Goal: Transaction & Acquisition: Book appointment/travel/reservation

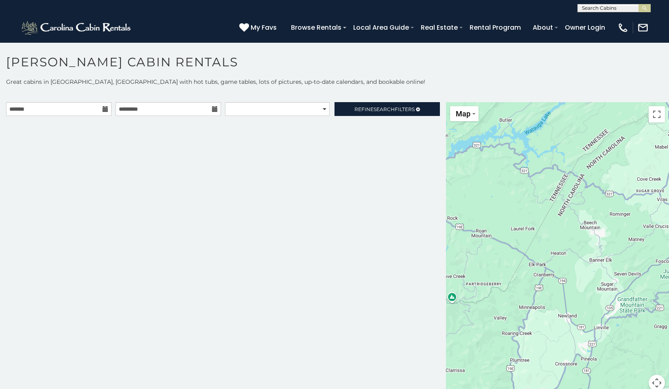
click at [105, 107] on icon at bounding box center [106, 109] width 6 height 6
click at [105, 110] on icon at bounding box center [106, 109] width 6 height 6
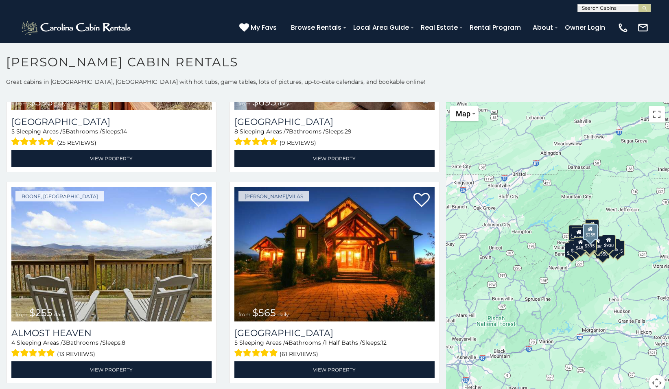
scroll to position [1710, 0]
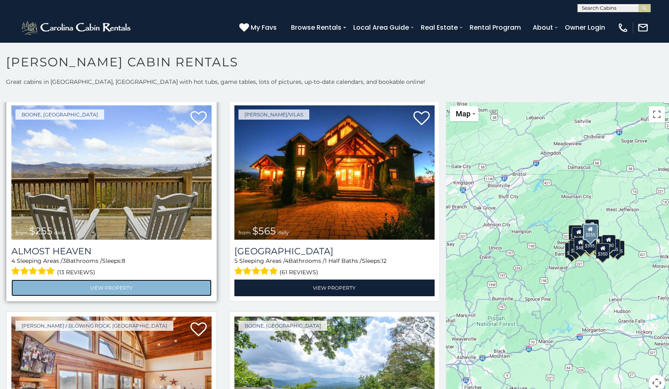
click at [125, 280] on link "View Property" at bounding box center [111, 288] width 200 height 17
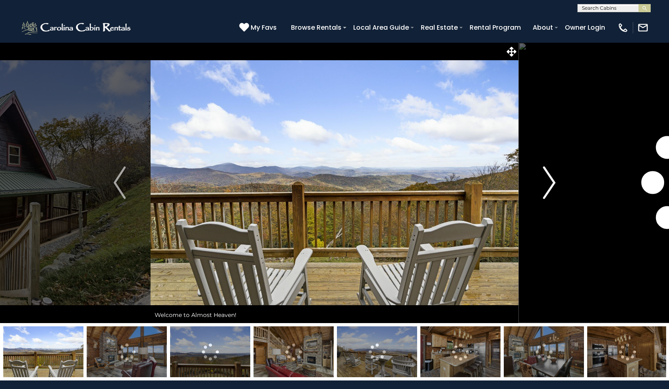
click at [555, 184] on img "Next" at bounding box center [550, 183] width 12 height 33
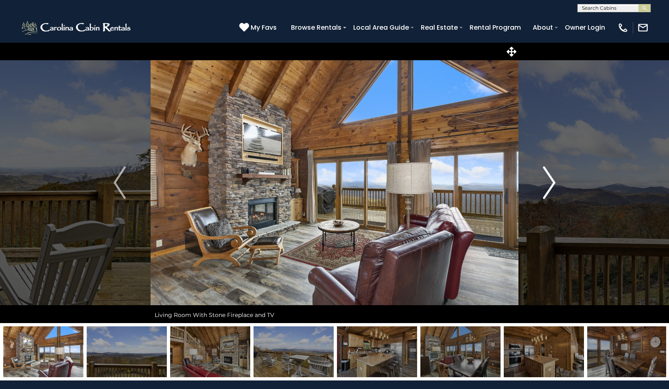
click at [553, 183] on img "Next" at bounding box center [550, 183] width 12 height 33
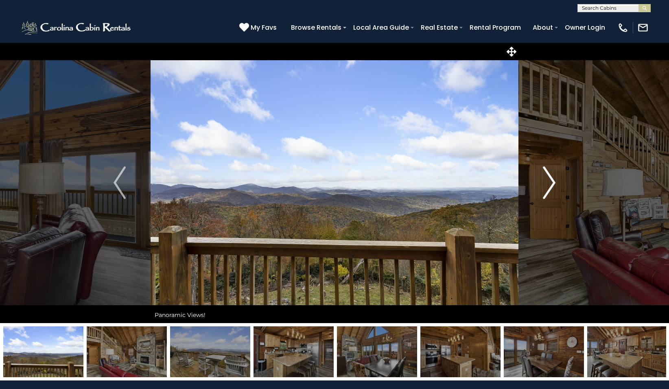
click at [551, 183] on img "Next" at bounding box center [550, 183] width 12 height 33
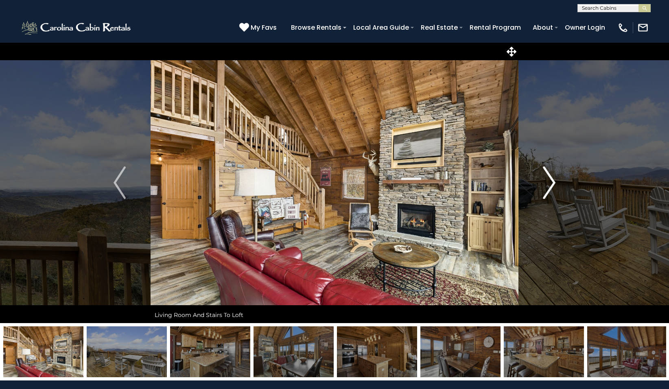
click at [551, 183] on img "Next" at bounding box center [550, 183] width 12 height 33
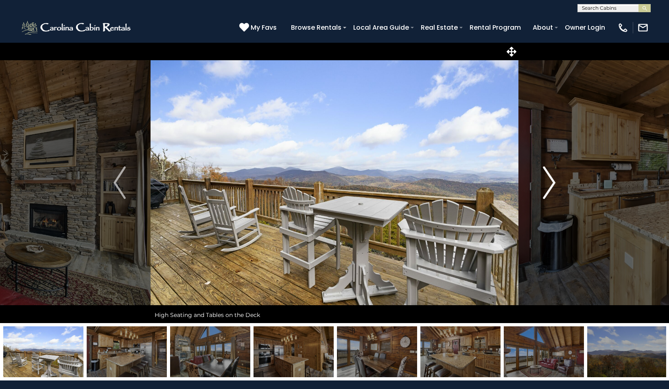
click at [551, 183] on img "Next" at bounding box center [550, 183] width 12 height 33
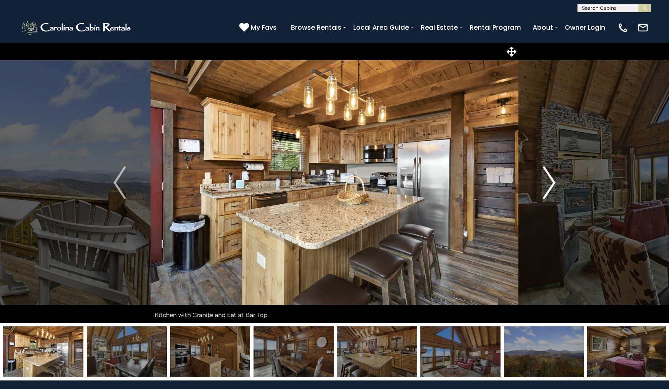
click at [551, 183] on img "Next" at bounding box center [550, 183] width 12 height 33
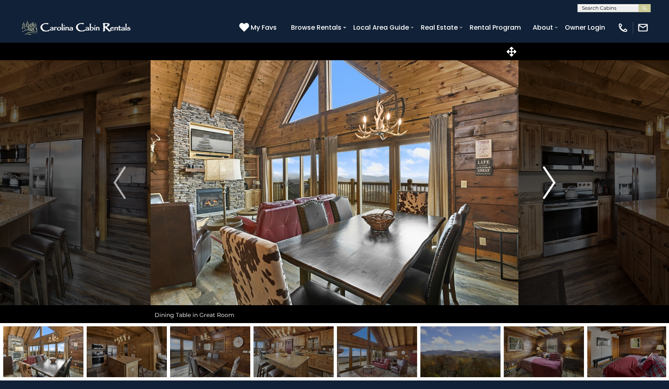
click at [551, 183] on img "Next" at bounding box center [550, 183] width 12 height 33
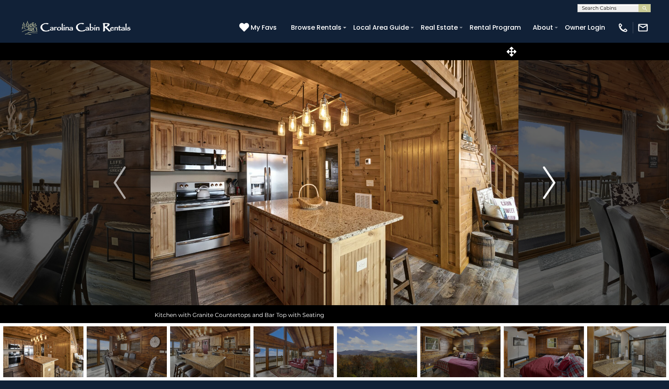
click at [551, 183] on img "Next" at bounding box center [550, 183] width 12 height 33
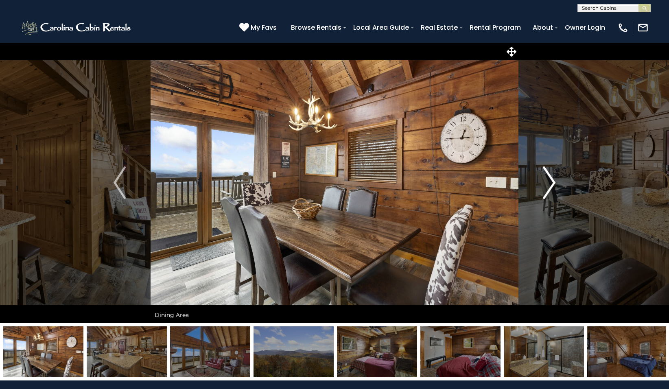
click at [551, 183] on img "Next" at bounding box center [550, 183] width 12 height 33
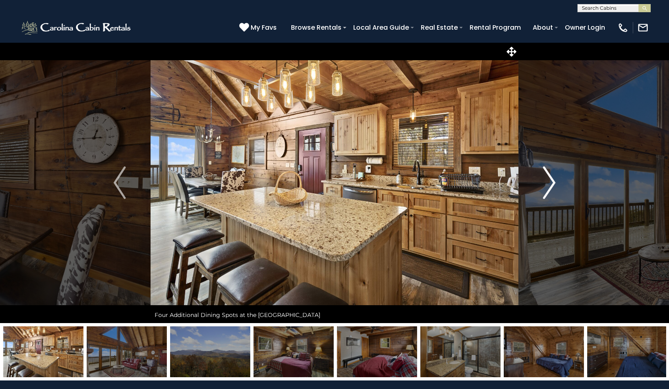
click at [551, 183] on img "Next" at bounding box center [550, 183] width 12 height 33
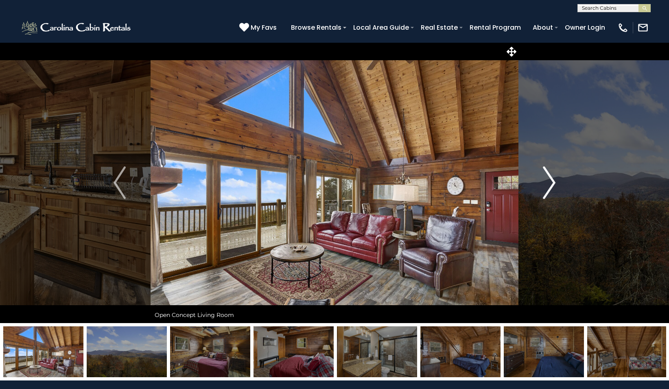
click at [551, 183] on img "Next" at bounding box center [550, 183] width 12 height 33
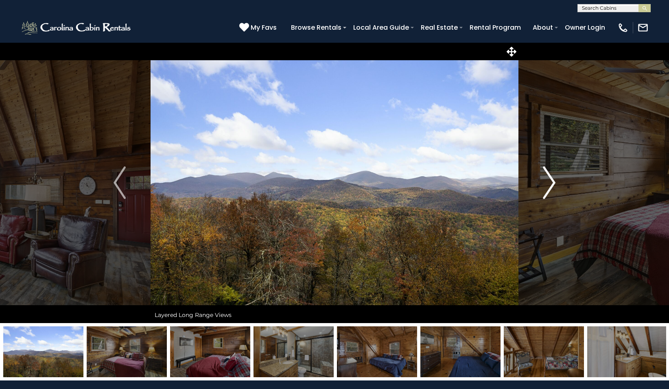
click at [551, 183] on img "Next" at bounding box center [550, 183] width 12 height 33
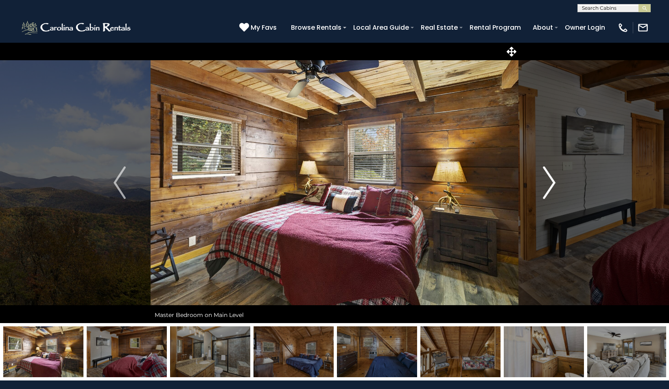
click at [551, 183] on img "Next" at bounding box center [550, 183] width 12 height 33
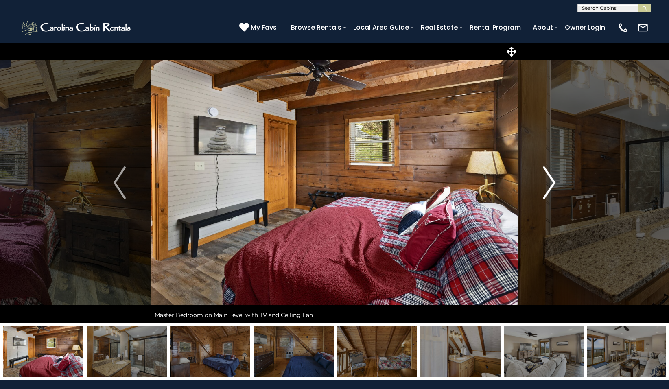
click at [551, 183] on img "Next" at bounding box center [550, 183] width 12 height 33
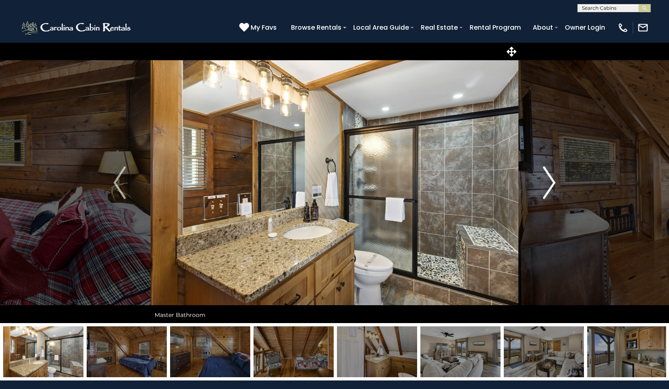
click at [551, 183] on img "Next" at bounding box center [550, 183] width 12 height 33
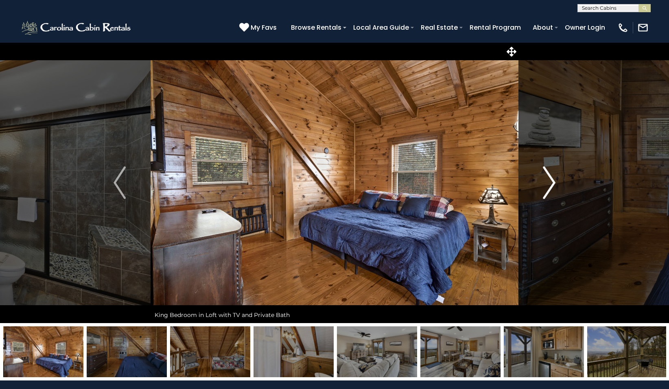
click at [551, 183] on img "Next" at bounding box center [550, 183] width 12 height 33
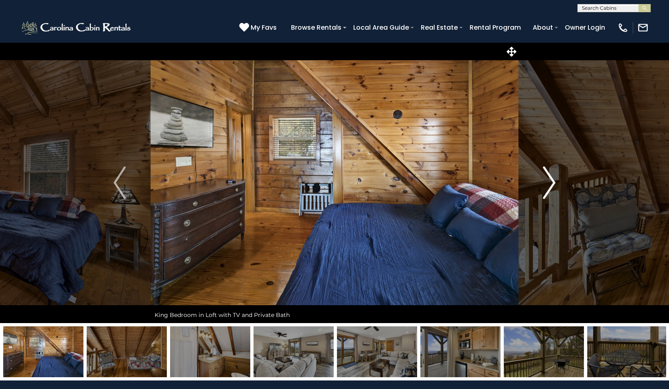
click at [551, 183] on img "Next" at bounding box center [550, 183] width 12 height 33
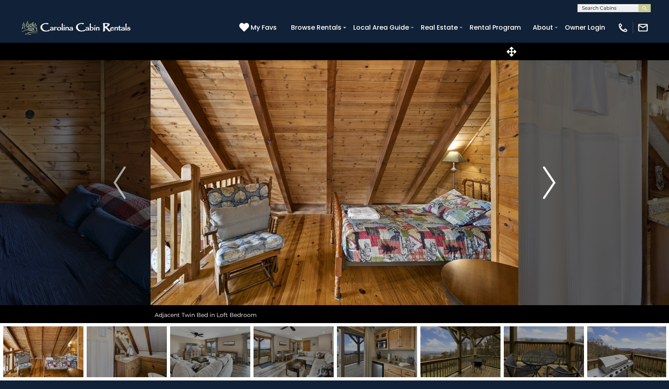
click at [551, 183] on img "Next" at bounding box center [550, 183] width 12 height 33
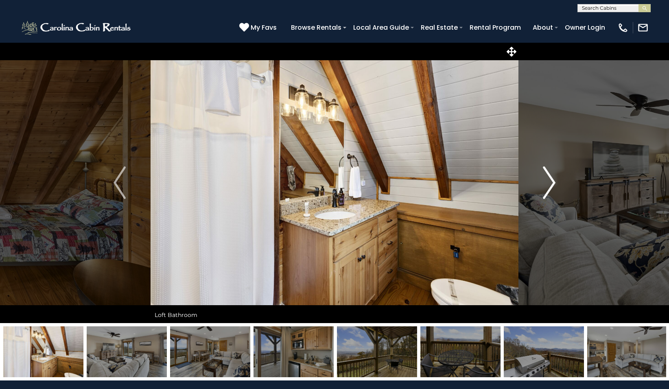
click at [551, 183] on img "Next" at bounding box center [550, 183] width 12 height 33
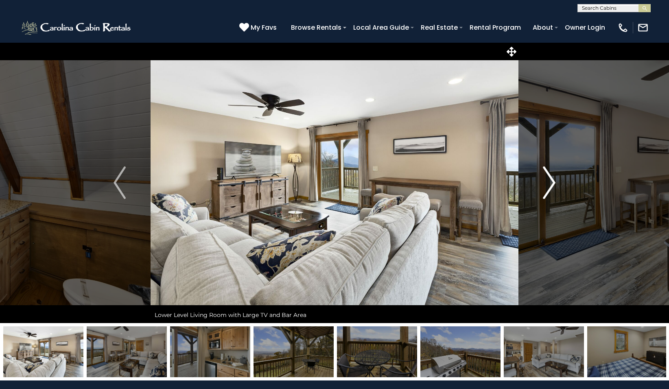
click at [551, 183] on img "Next" at bounding box center [550, 183] width 12 height 33
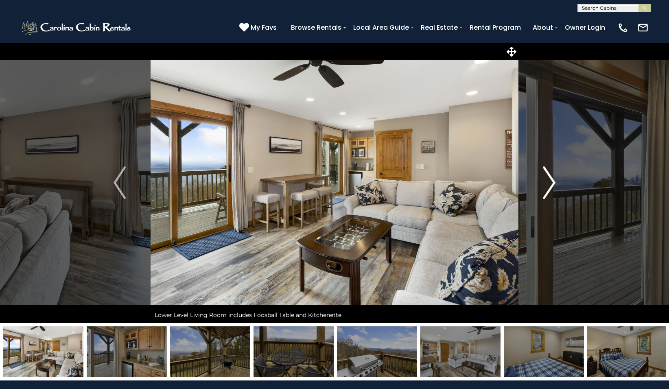
click at [551, 183] on img "Next" at bounding box center [550, 183] width 12 height 33
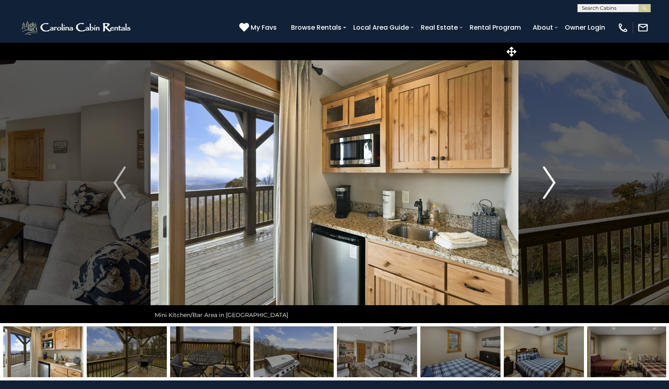
click at [551, 183] on img "Next" at bounding box center [550, 183] width 12 height 33
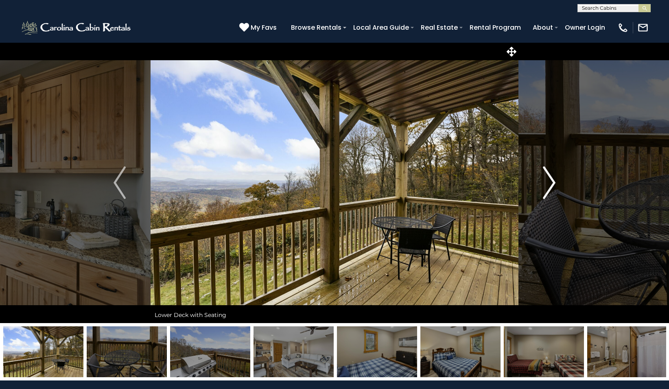
click at [551, 183] on img "Next" at bounding box center [550, 183] width 12 height 33
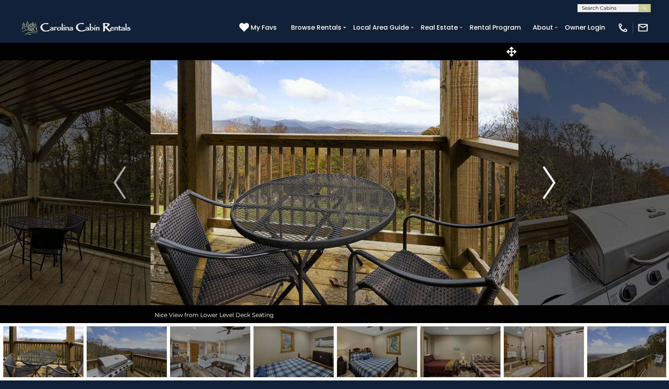
click at [551, 183] on img "Next" at bounding box center [550, 183] width 12 height 33
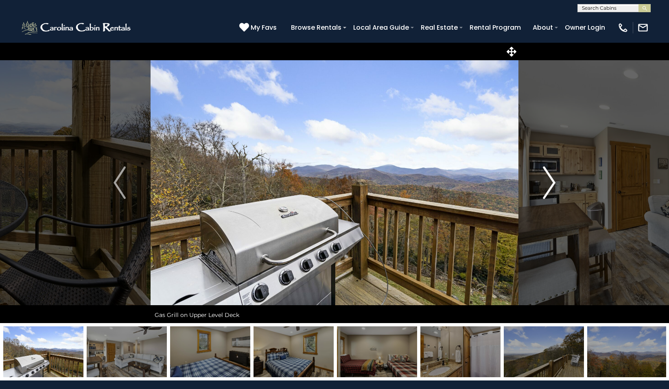
click at [551, 183] on img "Next" at bounding box center [550, 183] width 12 height 33
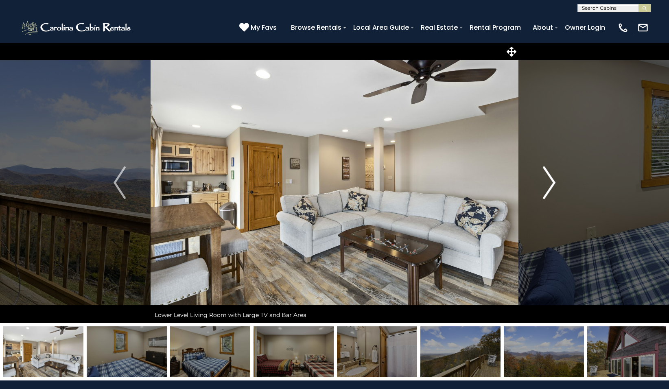
click at [551, 183] on img "Next" at bounding box center [550, 183] width 12 height 33
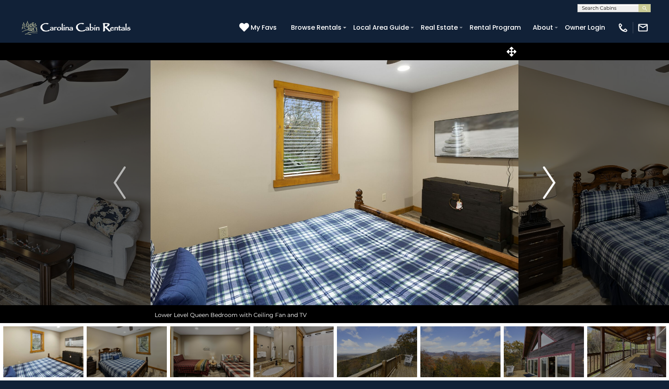
click at [551, 183] on img "Next" at bounding box center [550, 183] width 12 height 33
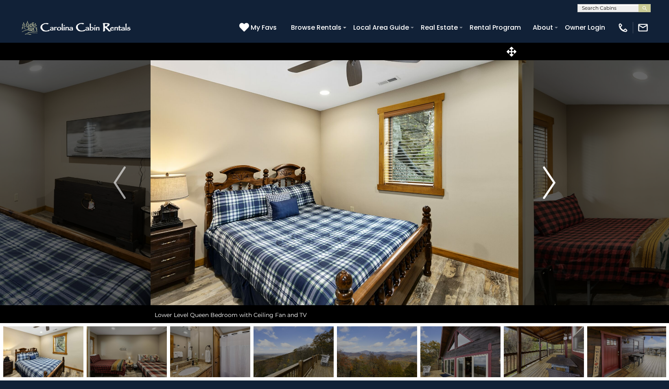
click at [551, 183] on img "Next" at bounding box center [550, 183] width 12 height 33
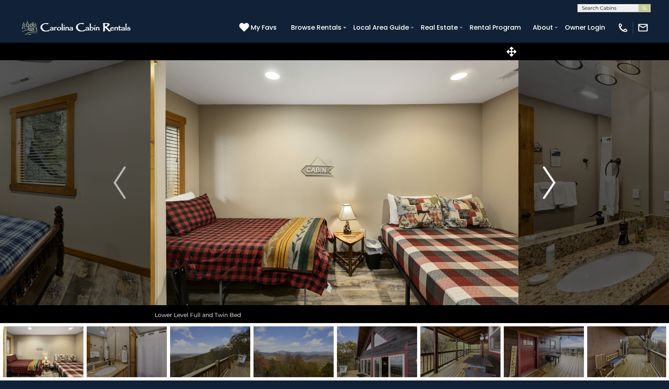
click at [551, 183] on img "Next" at bounding box center [550, 183] width 12 height 33
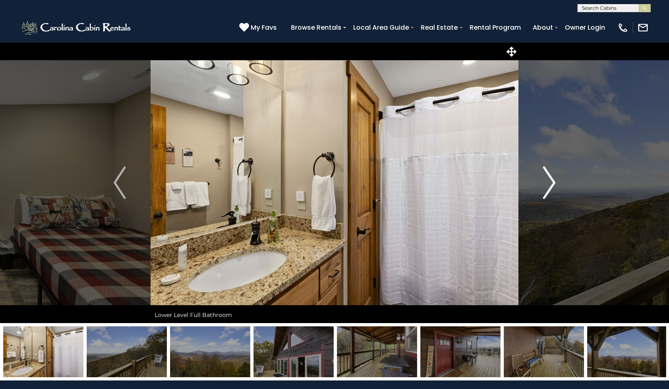
click at [551, 183] on img "Next" at bounding box center [550, 183] width 12 height 33
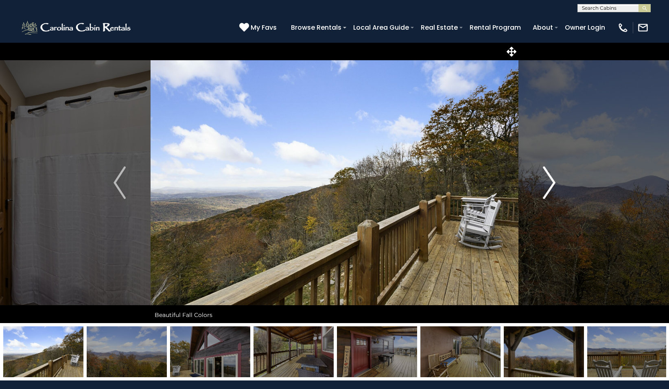
click at [551, 183] on img "Next" at bounding box center [550, 183] width 12 height 33
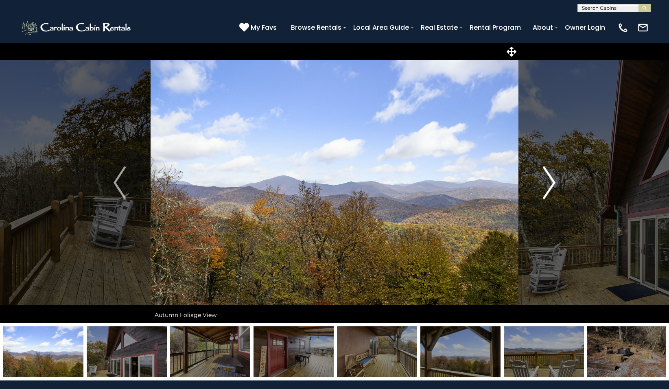
click at [551, 183] on img "Next" at bounding box center [550, 183] width 12 height 33
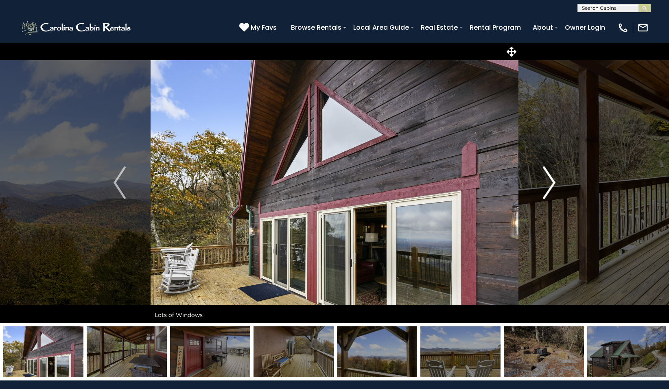
click at [551, 183] on img "Next" at bounding box center [550, 183] width 12 height 33
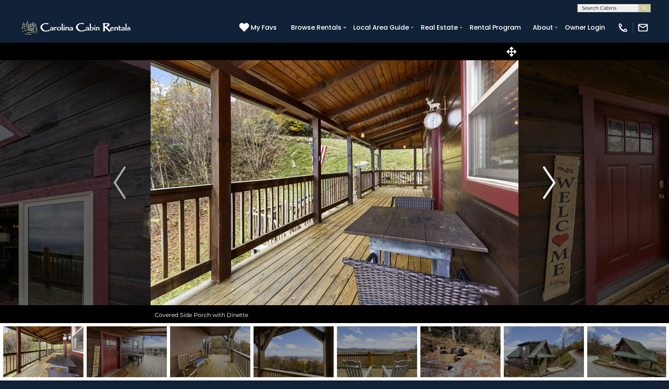
click at [551, 183] on img "Next" at bounding box center [550, 183] width 12 height 33
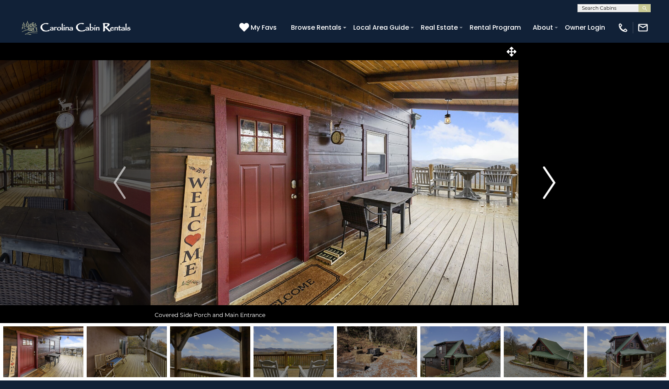
click at [551, 183] on img "Next" at bounding box center [550, 183] width 12 height 33
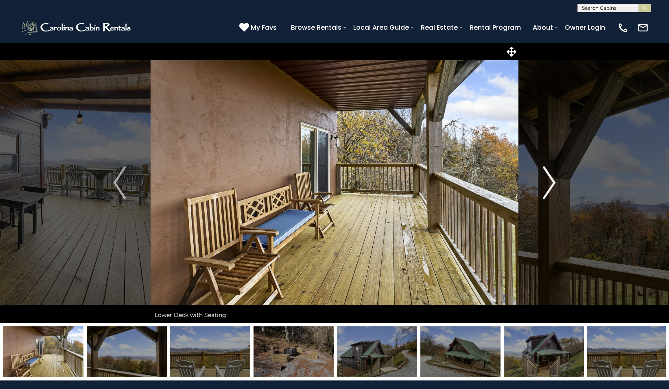
click at [551, 183] on img "Next" at bounding box center [550, 183] width 12 height 33
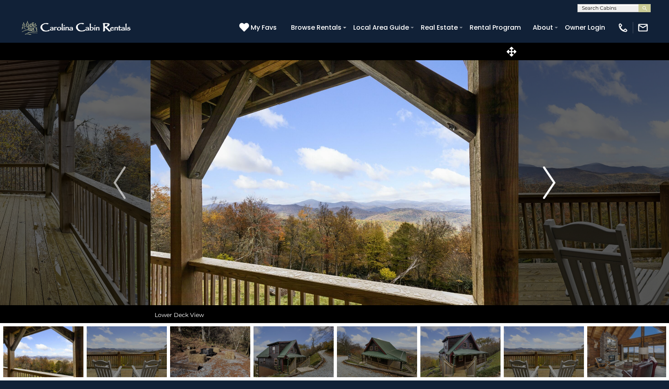
click at [551, 183] on img "Next" at bounding box center [550, 183] width 12 height 33
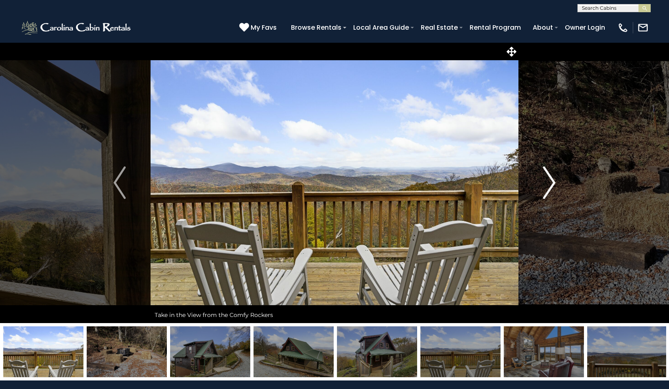
click at [551, 183] on img "Next" at bounding box center [550, 183] width 12 height 33
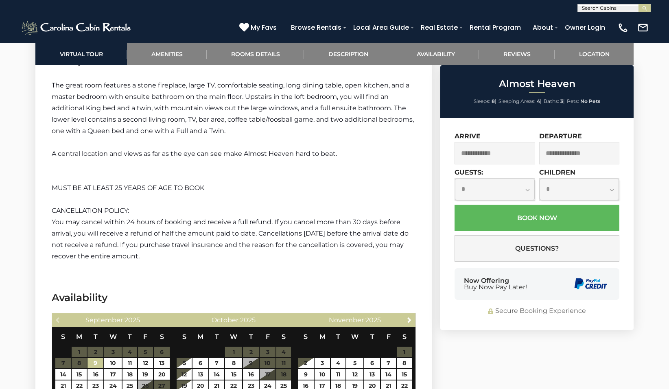
scroll to position [1303, 0]
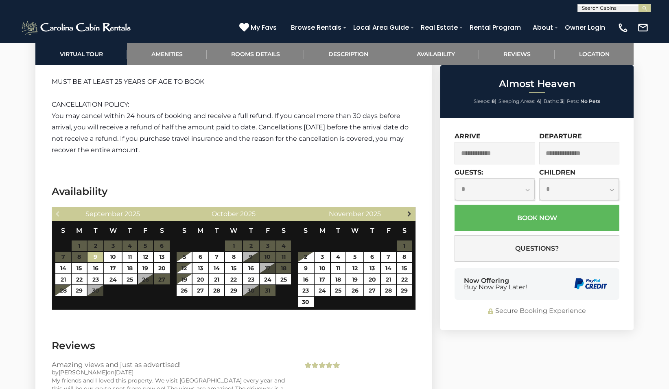
click at [413, 212] on span "Next" at bounding box center [409, 214] width 7 height 7
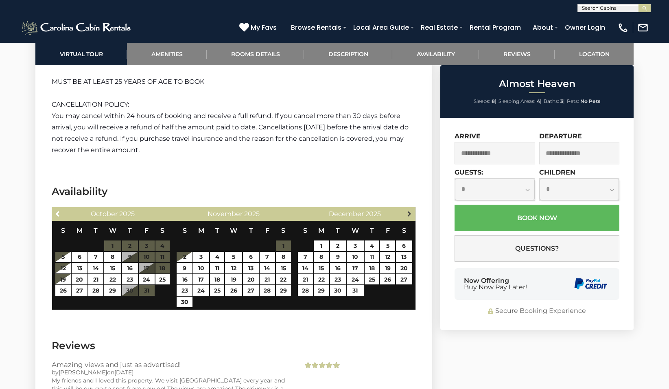
click at [413, 213] on span "Next" at bounding box center [409, 214] width 7 height 7
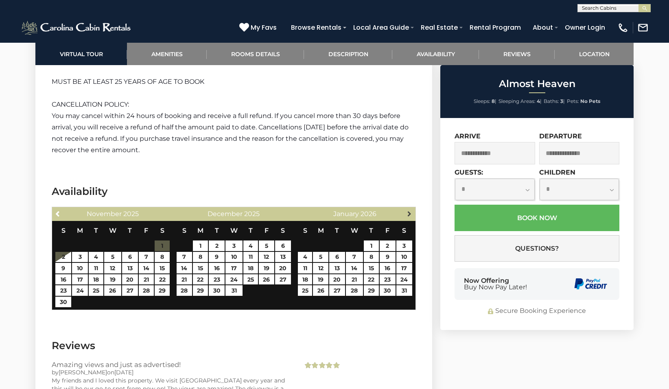
click at [413, 213] on span "Next" at bounding box center [409, 214] width 7 height 7
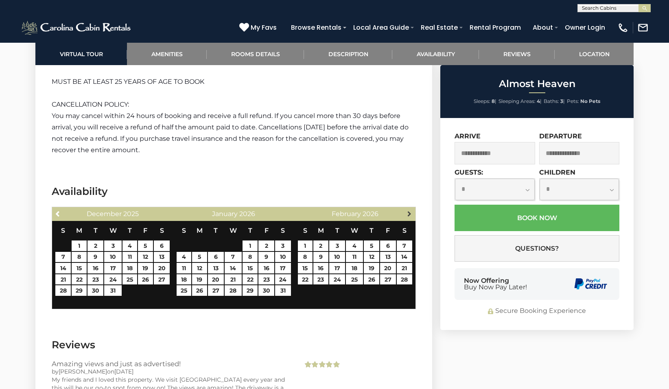
click at [408, 211] on span "Next" at bounding box center [409, 214] width 7 height 7
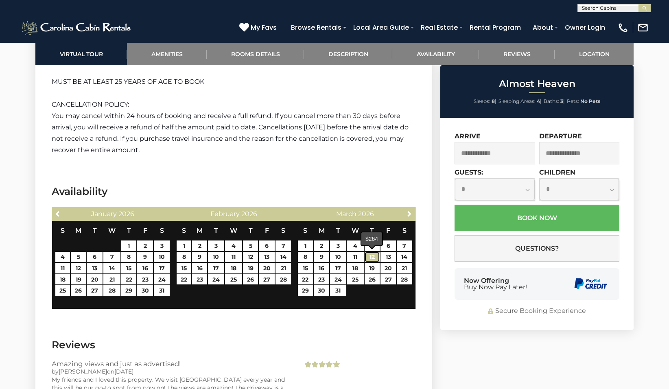
click at [367, 254] on link "12" at bounding box center [372, 257] width 15 height 11
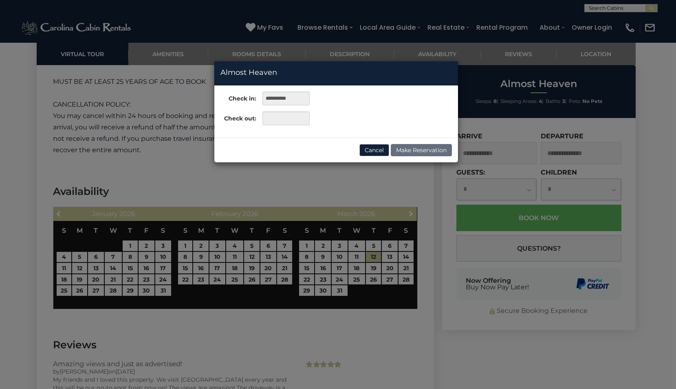
click at [322, 267] on div "**********" at bounding box center [338, 194] width 676 height 389
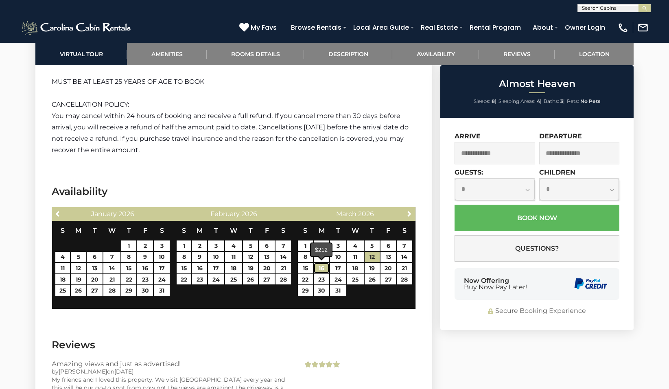
click at [325, 267] on link "16" at bounding box center [322, 268] width 16 height 11
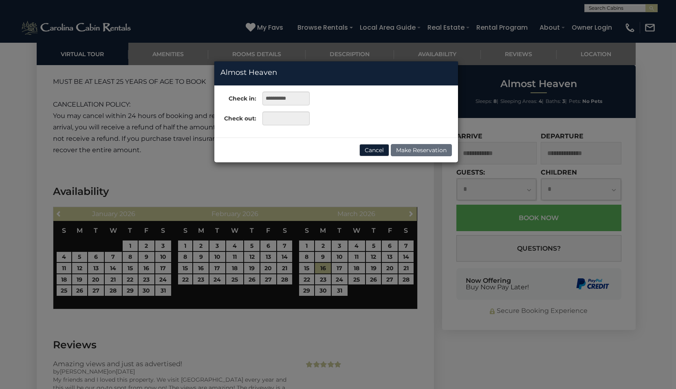
click at [374, 268] on div "**********" at bounding box center [338, 194] width 676 height 389
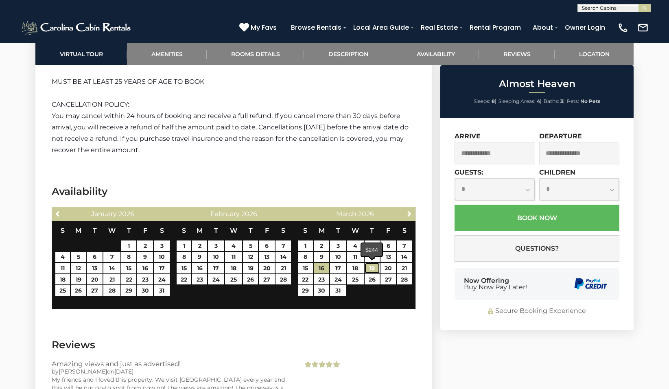
click at [373, 267] on link "19" at bounding box center [372, 268] width 15 height 11
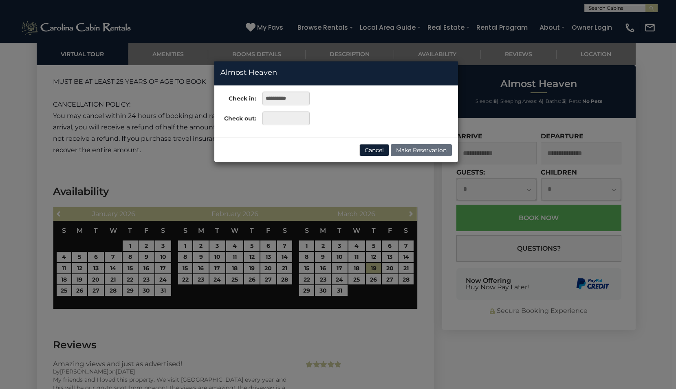
click at [321, 269] on div "**********" at bounding box center [338, 194] width 676 height 389
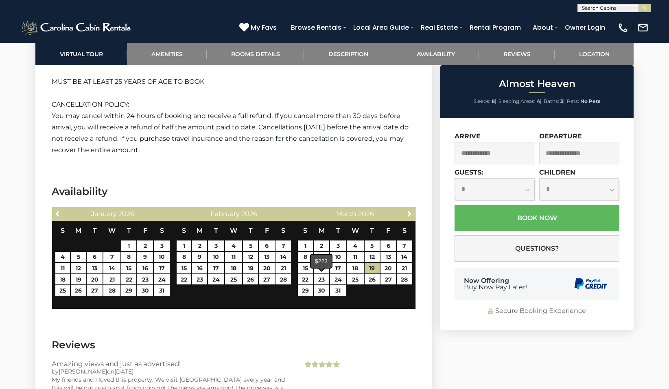
click at [322, 270] on span at bounding box center [321, 269] width 7 height 3
click at [320, 269] on link "16" at bounding box center [322, 268] width 16 height 11
type input "**********"
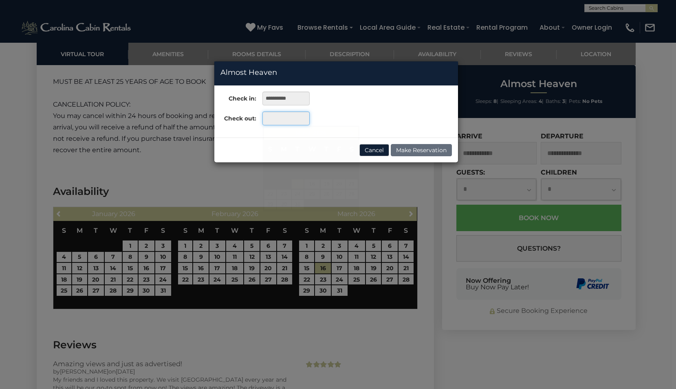
click at [285, 125] on input "text" at bounding box center [285, 119] width 47 height 14
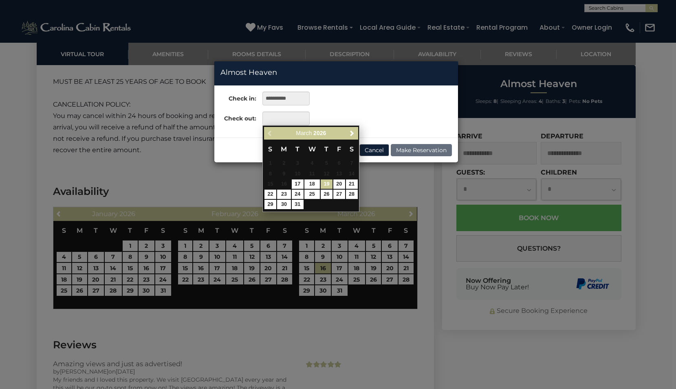
click at [327, 183] on link "19" at bounding box center [326, 184] width 12 height 9
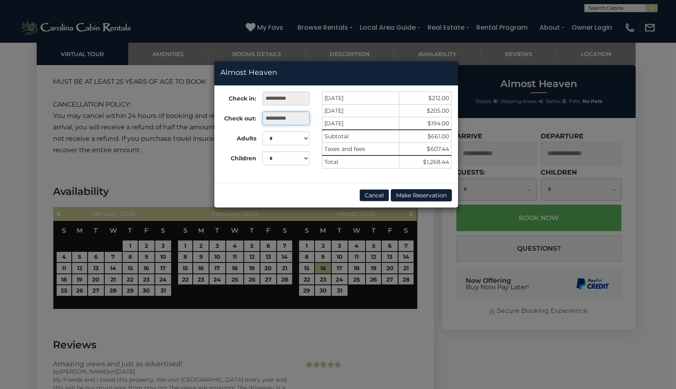
click at [292, 118] on input "**********" at bounding box center [285, 119] width 47 height 14
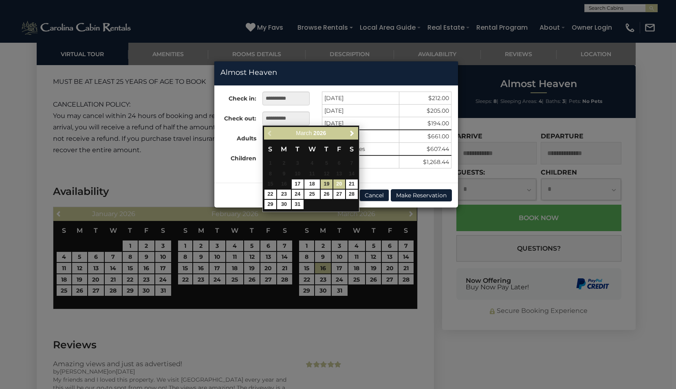
click at [341, 183] on link "20" at bounding box center [339, 184] width 12 height 9
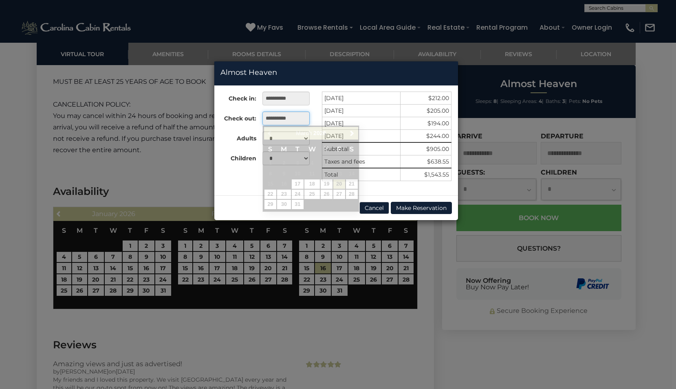
click at [294, 115] on input "**********" at bounding box center [285, 119] width 47 height 14
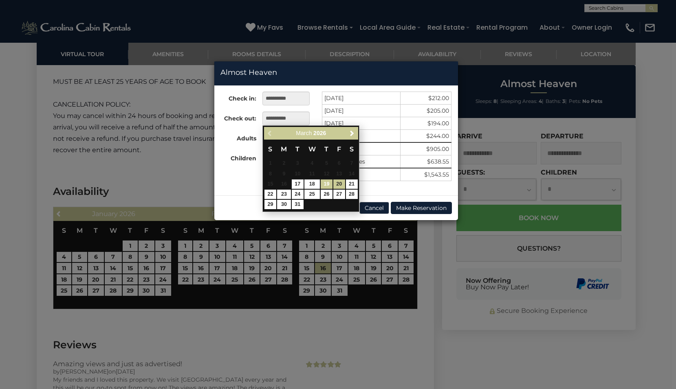
click at [326, 180] on link "19" at bounding box center [326, 184] width 12 height 9
type input "**********"
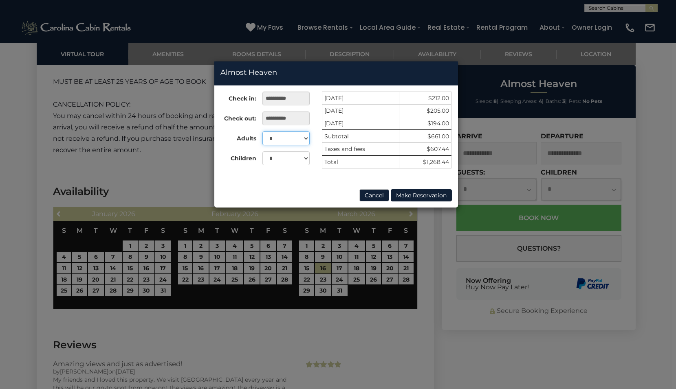
click at [303, 139] on select "* * * * * * * *" at bounding box center [285, 139] width 47 height 14
select select "*"
click at [262, 132] on select "* * * * * * * *" at bounding box center [285, 139] width 47 height 14
click at [401, 341] on div "**********" at bounding box center [338, 194] width 676 height 389
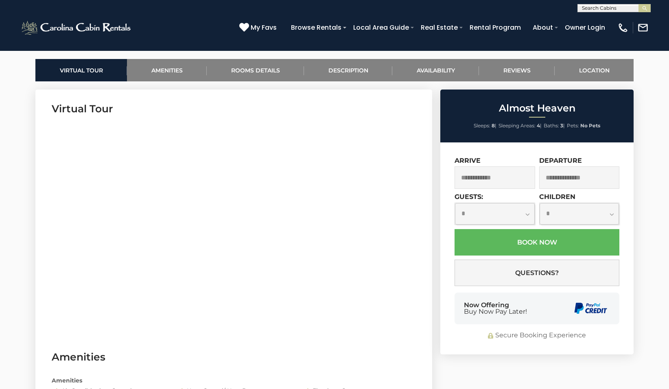
scroll to position [364, 0]
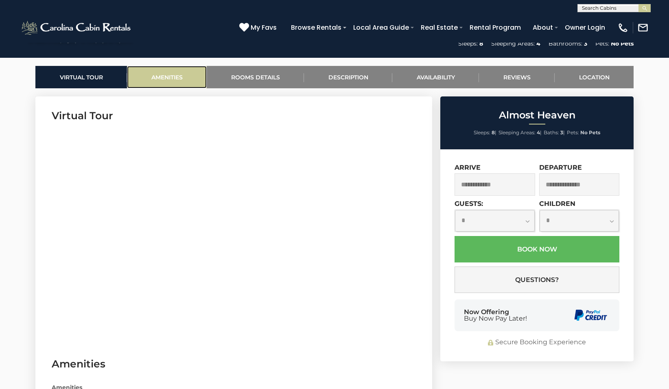
click at [165, 78] on link "Amenities" at bounding box center [167, 77] width 80 height 22
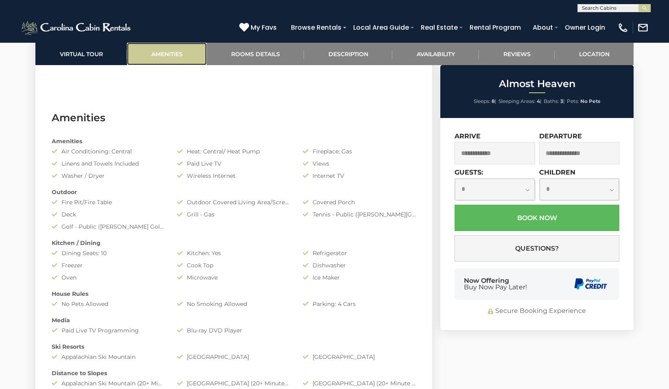
scroll to position [647, 0]
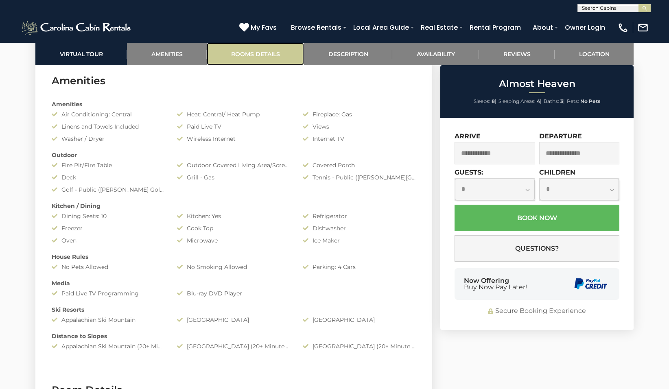
click at [254, 51] on link "Rooms Details" at bounding box center [255, 54] width 97 height 22
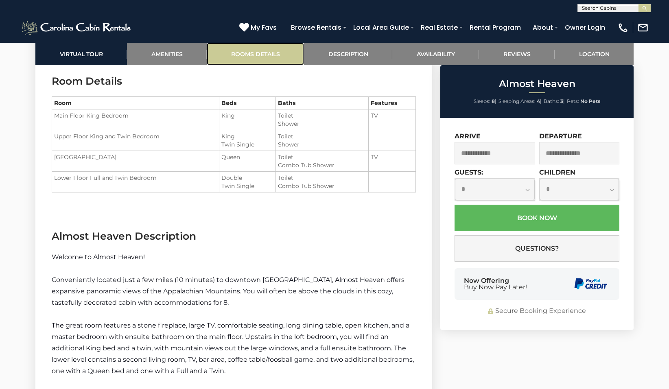
scroll to position [957, 0]
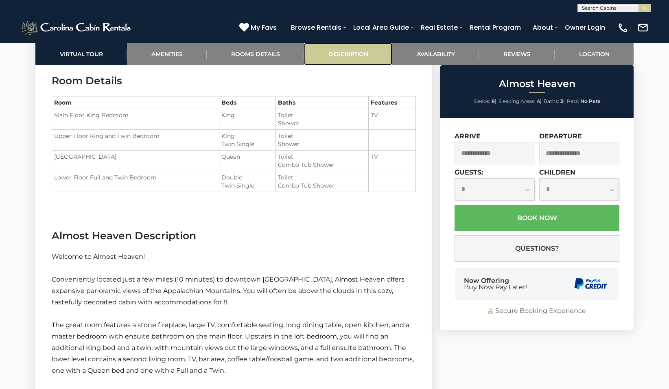
click at [362, 57] on link "Description" at bounding box center [348, 54] width 88 height 22
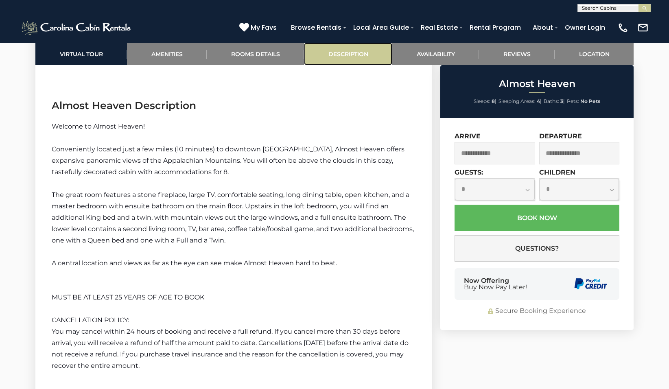
scroll to position [1112, 0]
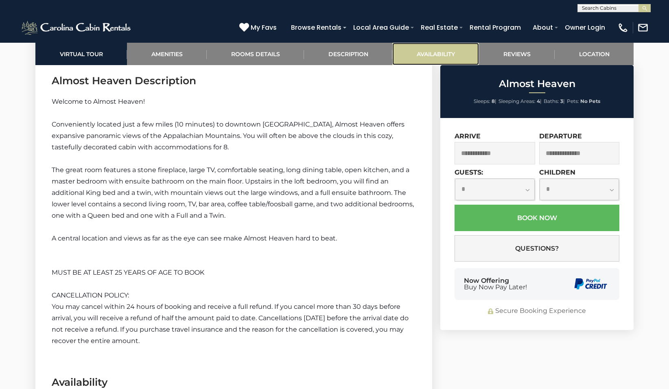
click at [432, 54] on link "Availability" at bounding box center [436, 54] width 87 height 22
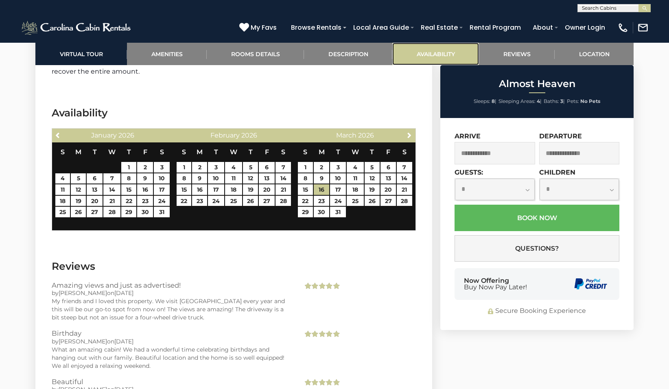
scroll to position [1414, 0]
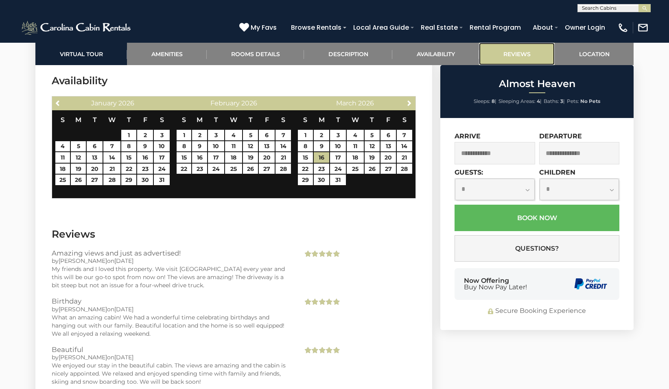
click at [515, 53] on link "Reviews" at bounding box center [517, 54] width 76 height 22
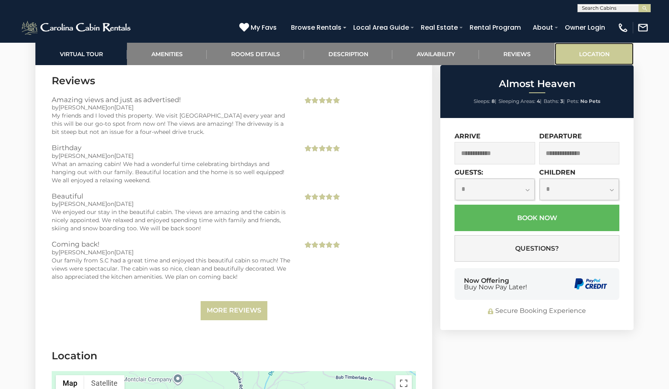
click at [610, 48] on link "Location" at bounding box center [594, 54] width 79 height 22
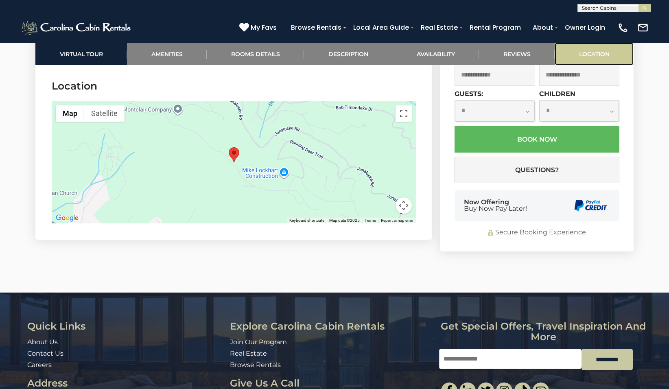
scroll to position [1843, 0]
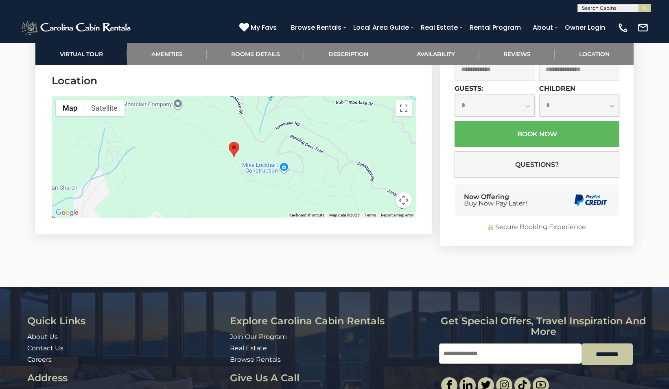
click at [221, 184] on div at bounding box center [234, 157] width 364 height 122
click at [234, 147] on img "Almost Heaven" at bounding box center [234, 149] width 11 height 15
click at [233, 147] on img "Almost Heaven" at bounding box center [234, 149] width 11 height 15
click at [407, 112] on button "Toggle fullscreen view" at bounding box center [404, 108] width 16 height 16
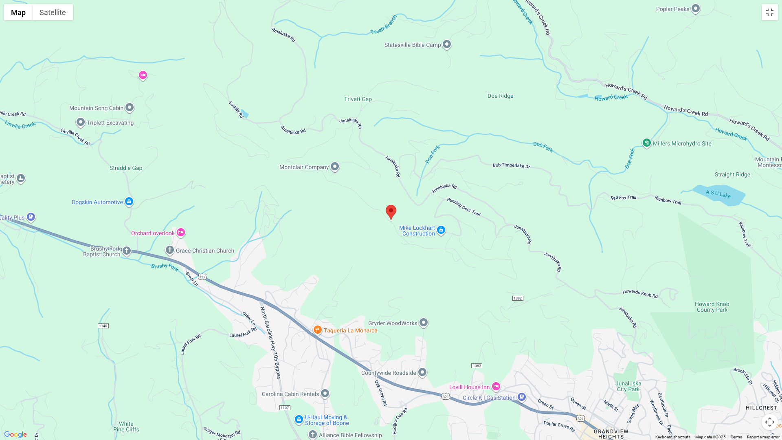
click at [480, 196] on div at bounding box center [391, 220] width 782 height 440
click at [481, 197] on div at bounding box center [391, 220] width 782 height 440
drag, startPoint x: 25, startPoint y: 13, endPoint x: 30, endPoint y: 15, distance: 5.2
click at [30, 14] on button "Map" at bounding box center [18, 12] width 29 height 16
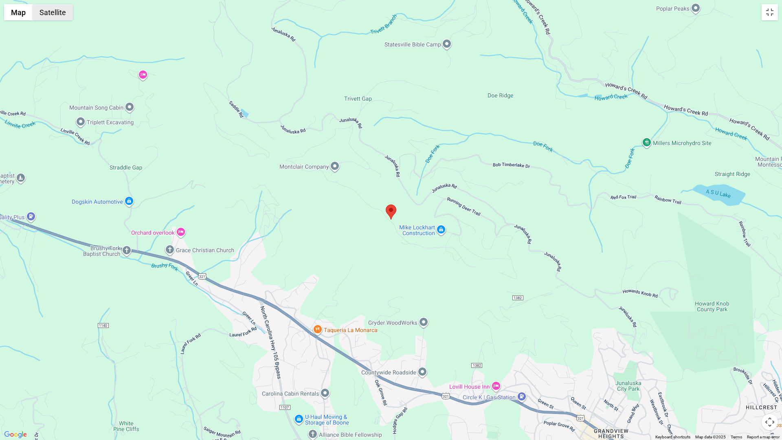
click at [55, 8] on button "Satellite" at bounding box center [53, 12] width 40 height 16
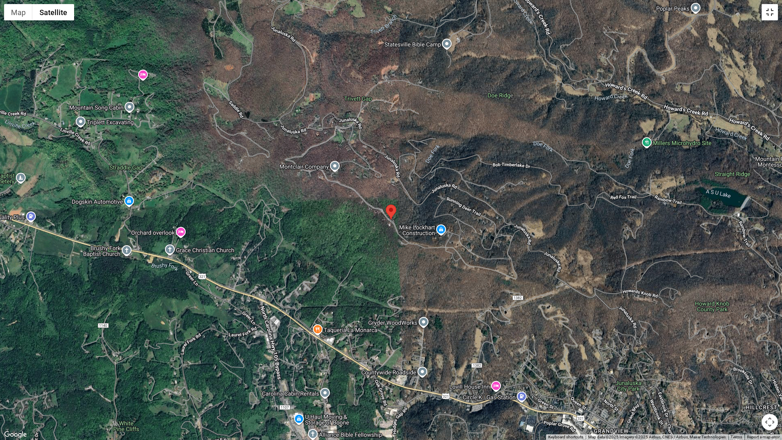
click at [669, 11] on button "Toggle fullscreen view" at bounding box center [769, 12] width 16 height 16
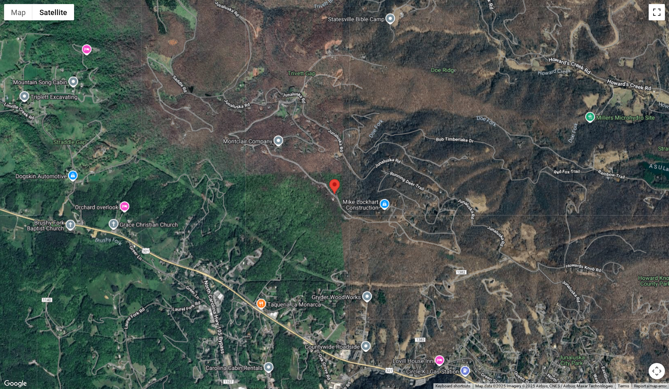
scroll to position [743, 0]
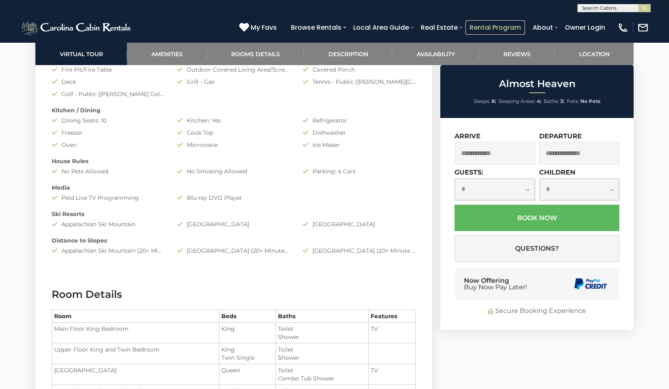
click at [503, 22] on link "Rental Program" at bounding box center [495, 27] width 59 height 14
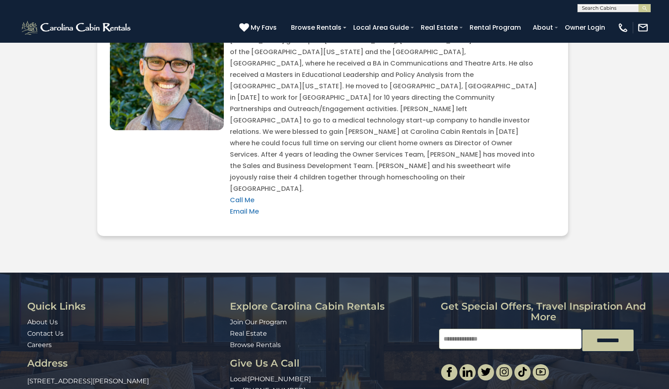
scroll to position [1655, 0]
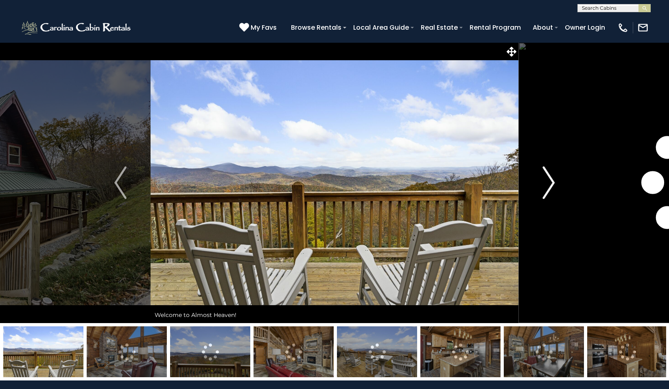
click at [551, 183] on img "Next" at bounding box center [549, 183] width 12 height 33
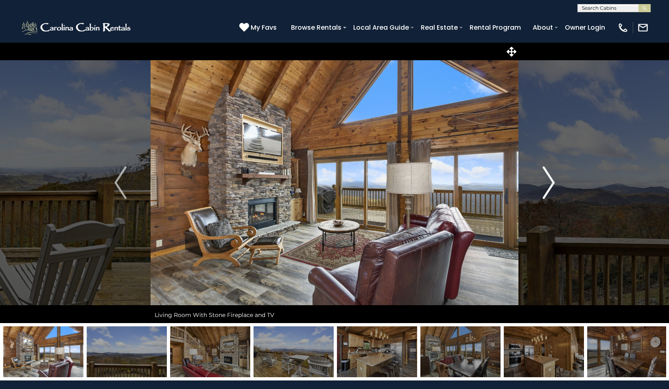
click at [551, 183] on img "Next" at bounding box center [549, 183] width 12 height 33
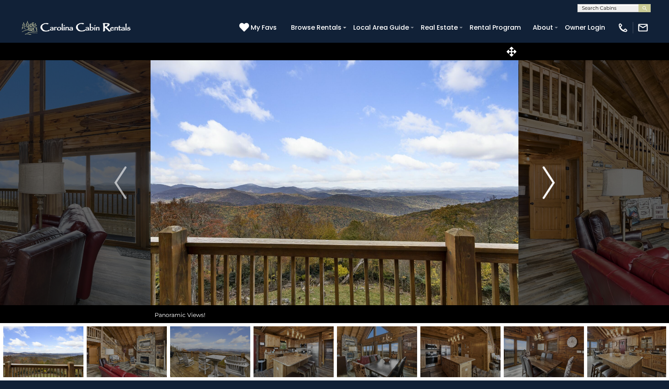
click at [551, 183] on img "Next" at bounding box center [549, 183] width 12 height 33
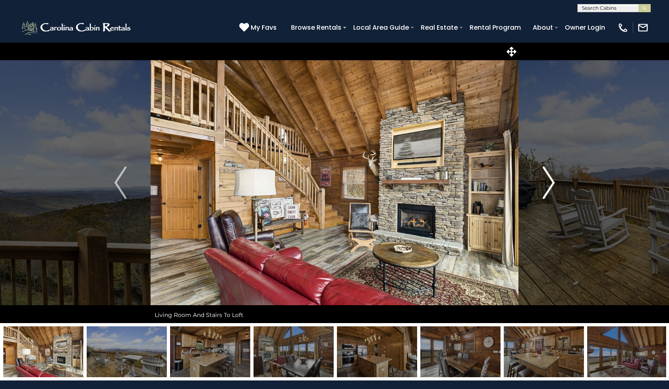
click at [551, 183] on img "Next" at bounding box center [549, 183] width 12 height 33
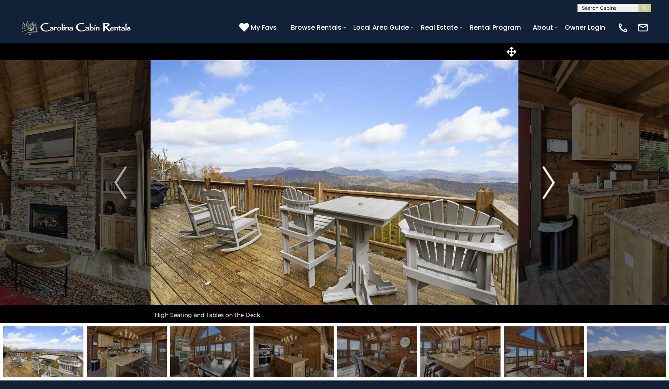
click at [551, 185] on img "Next" at bounding box center [549, 183] width 12 height 33
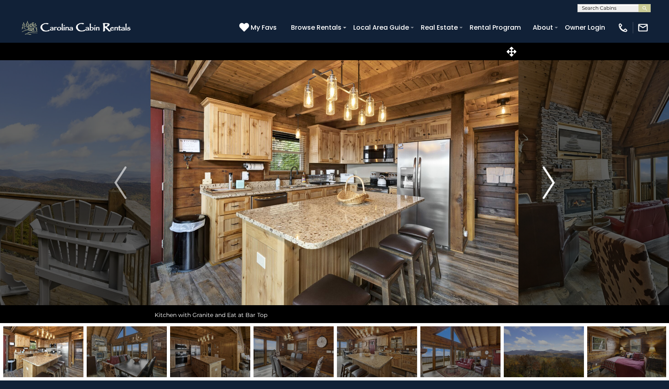
click at [551, 185] on img "Next" at bounding box center [549, 183] width 12 height 33
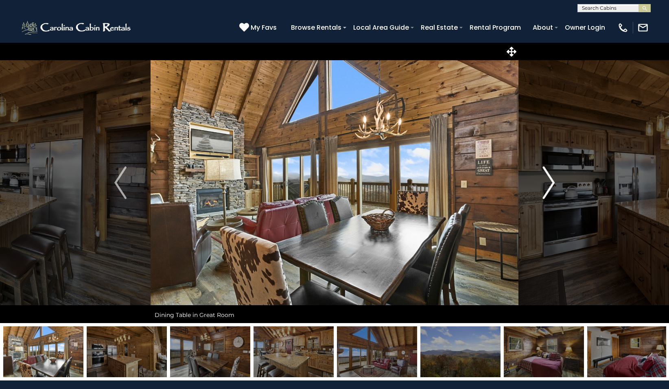
click at [551, 185] on img "Next" at bounding box center [549, 183] width 12 height 33
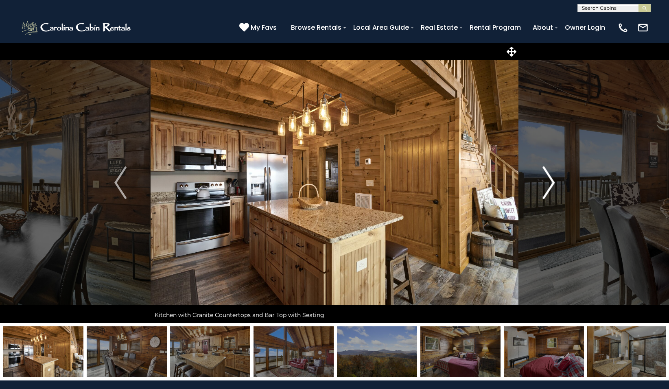
click at [551, 185] on img "Next" at bounding box center [549, 183] width 12 height 33
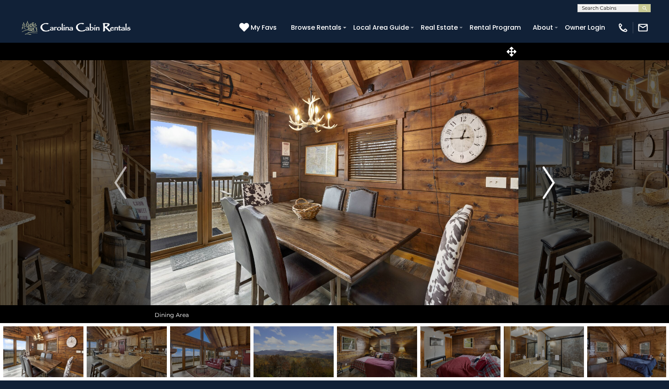
click at [551, 185] on img "Next" at bounding box center [549, 183] width 12 height 33
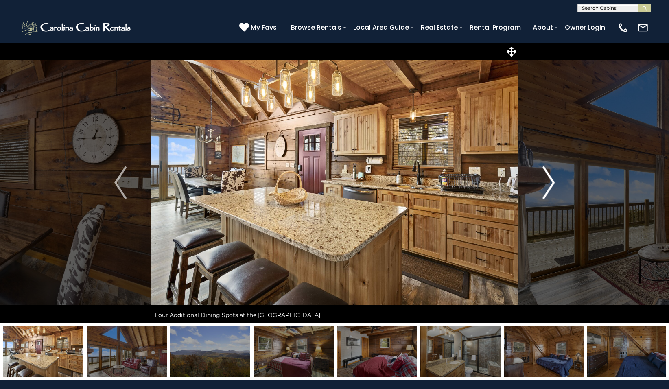
click at [551, 185] on img "Next" at bounding box center [549, 183] width 12 height 33
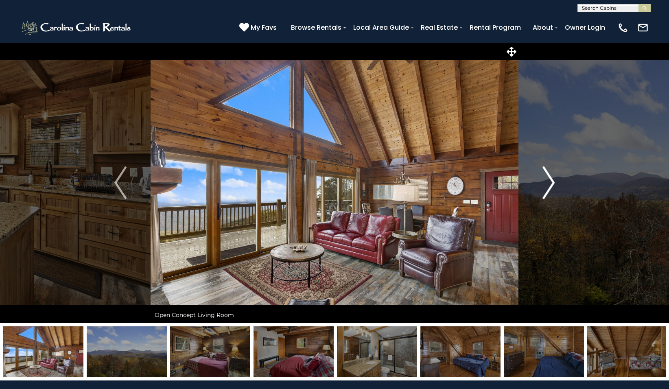
click at [551, 185] on img "Next" at bounding box center [549, 183] width 12 height 33
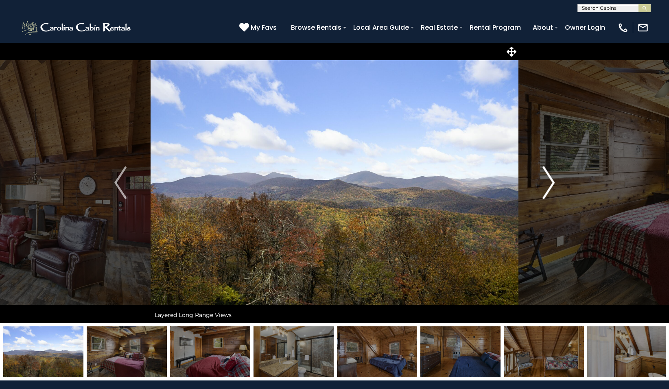
click at [551, 185] on img "Next" at bounding box center [549, 183] width 12 height 33
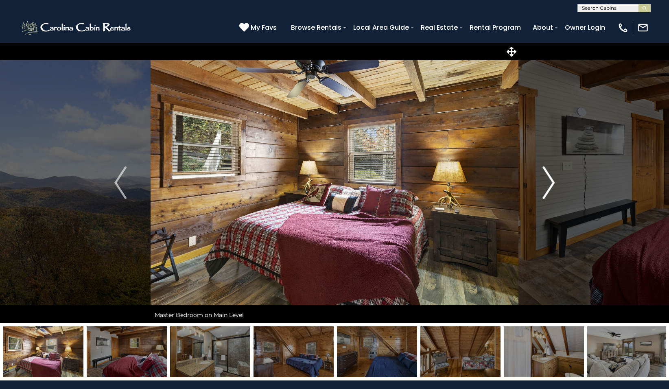
click at [551, 185] on img "Next" at bounding box center [549, 183] width 12 height 33
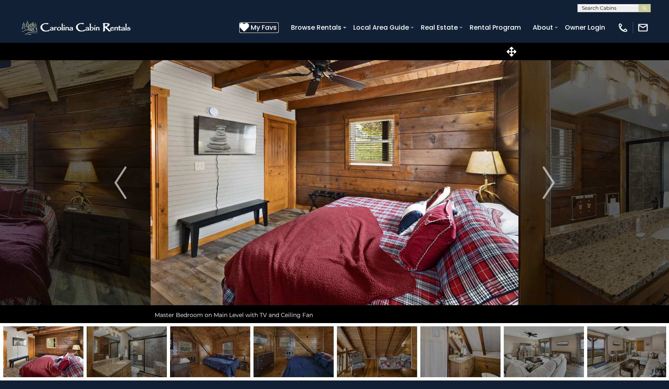
click at [264, 22] on span "My Favs" at bounding box center [264, 27] width 26 height 10
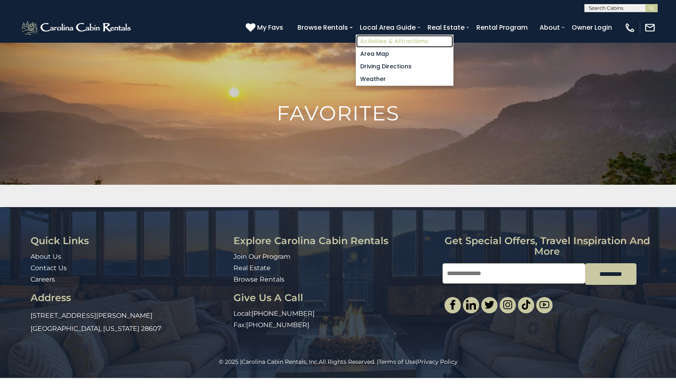
click at [405, 38] on link "Activities & Attractions" at bounding box center [404, 41] width 97 height 13
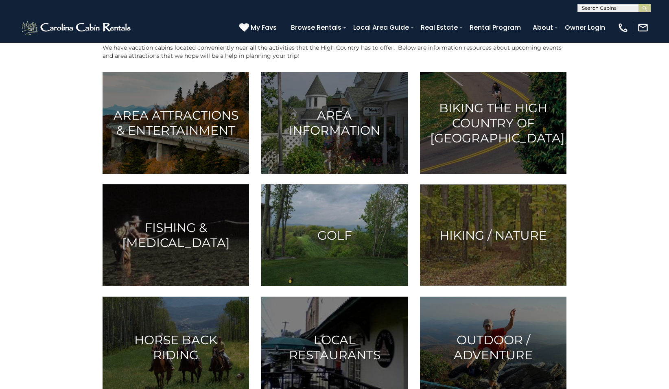
scroll to position [122, 0]
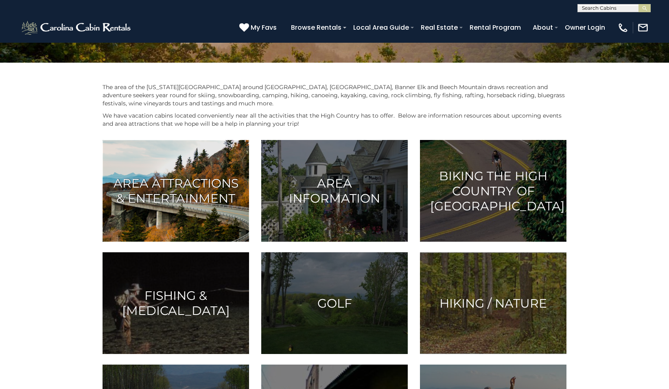
click at [186, 184] on h3 "Area Attractions & Entertainment" at bounding box center [176, 191] width 126 height 30
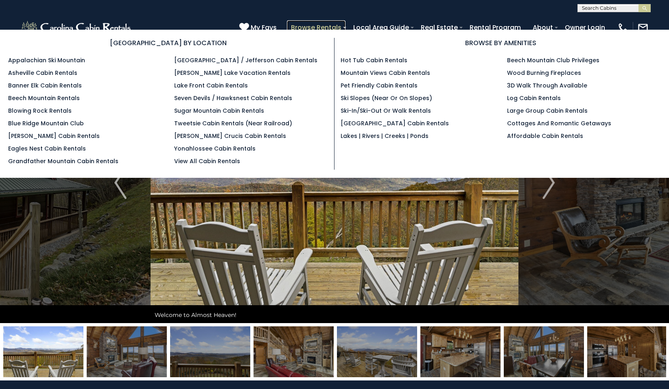
click at [339, 25] on link "Browse Rentals" at bounding box center [316, 27] width 59 height 14
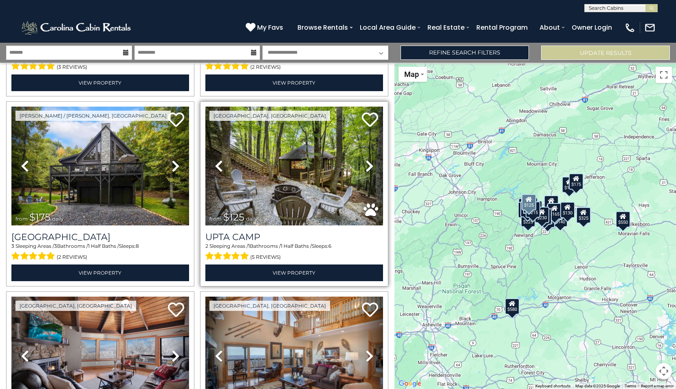
scroll to position [2117, 0]
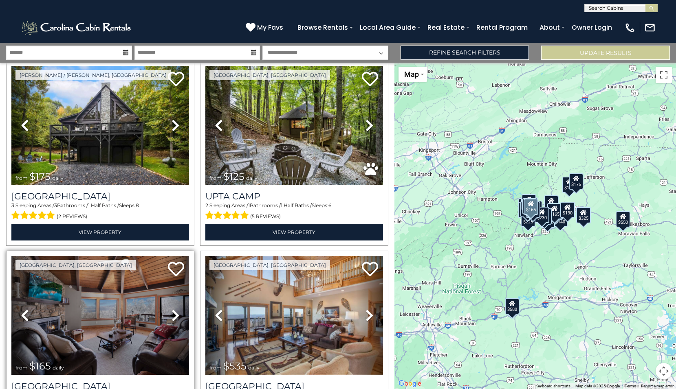
click at [175, 309] on icon at bounding box center [175, 315] width 8 height 13
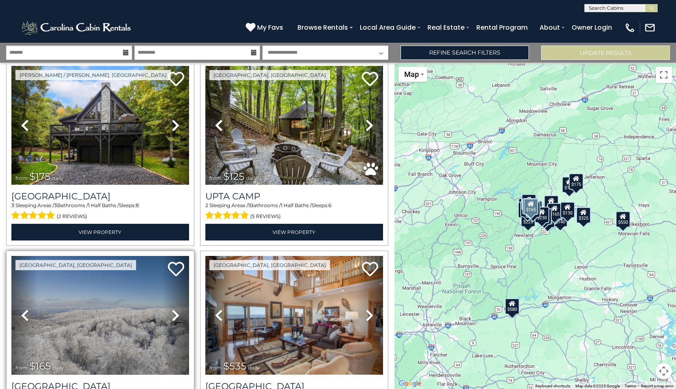
click at [172, 309] on icon at bounding box center [175, 315] width 8 height 13
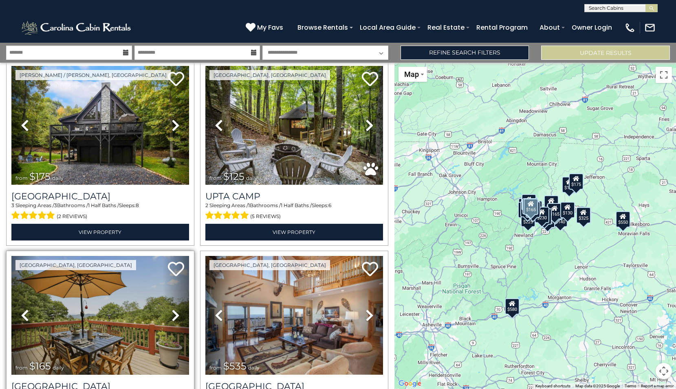
click at [172, 309] on icon at bounding box center [175, 315] width 8 height 13
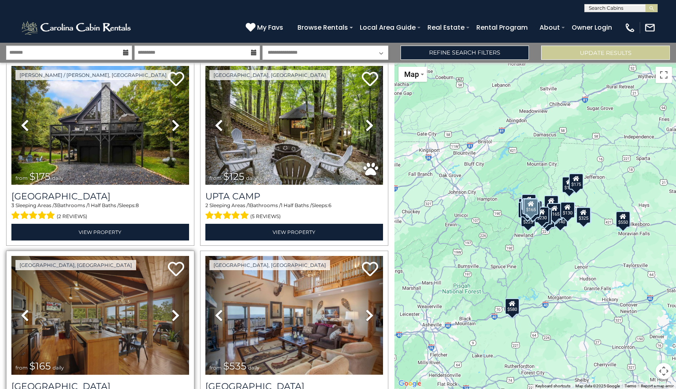
click at [172, 309] on icon at bounding box center [175, 315] width 8 height 13
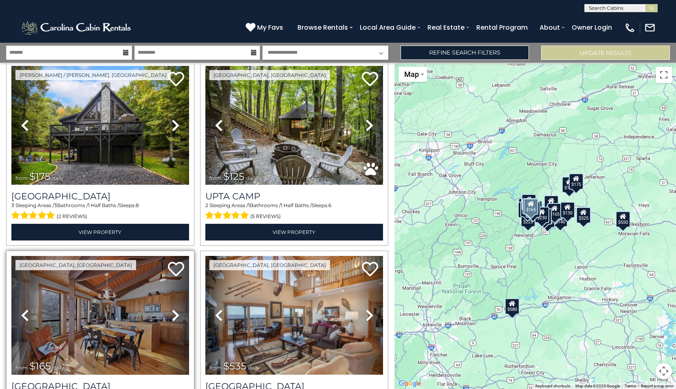
click at [172, 309] on icon at bounding box center [175, 315] width 8 height 13
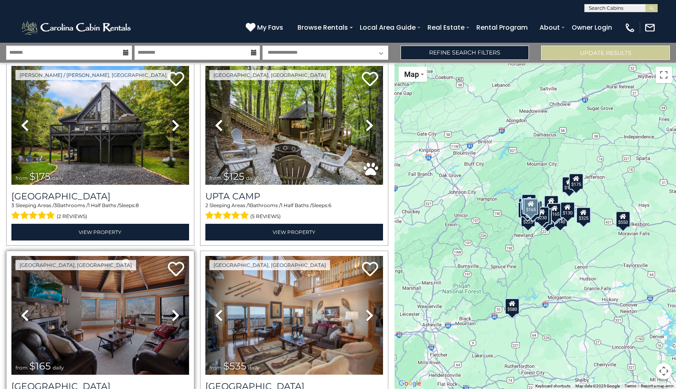
click at [172, 309] on icon at bounding box center [175, 315] width 8 height 13
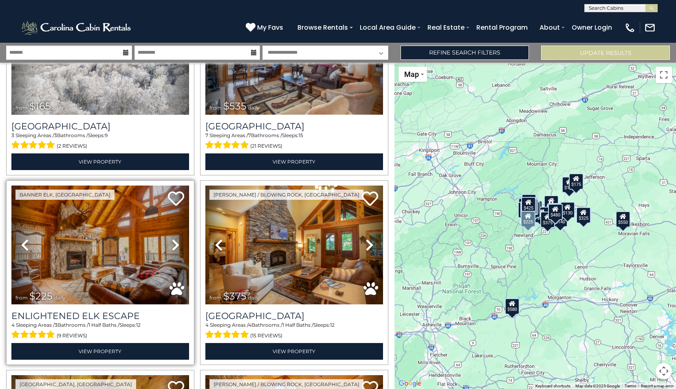
scroll to position [2369, 0]
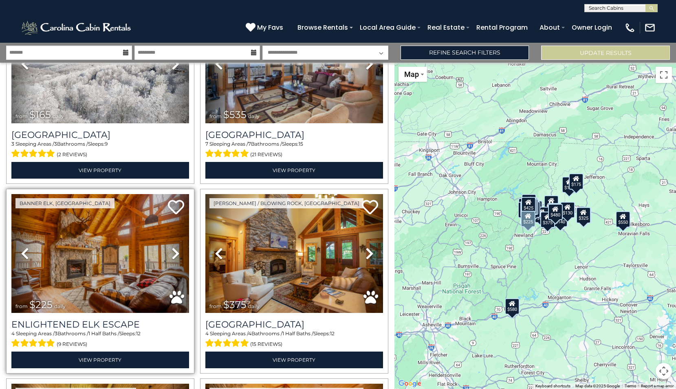
click at [179, 233] on link "Next" at bounding box center [175, 253] width 26 height 119
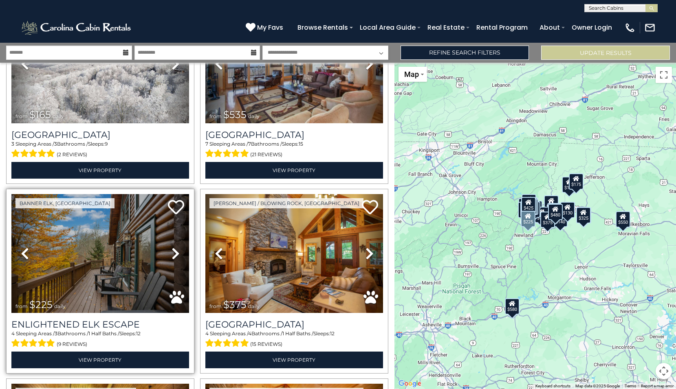
click at [174, 247] on icon at bounding box center [175, 253] width 8 height 13
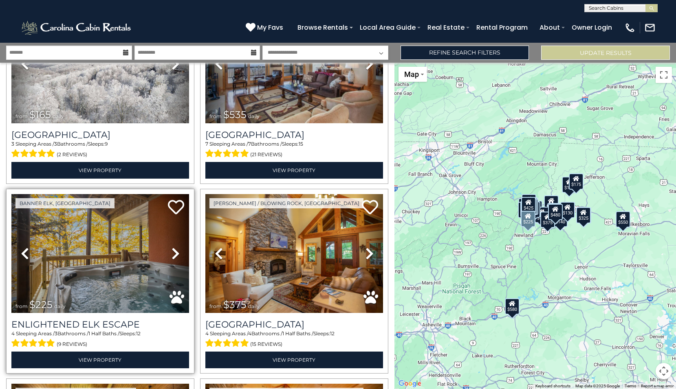
click at [173, 247] on icon at bounding box center [175, 253] width 8 height 13
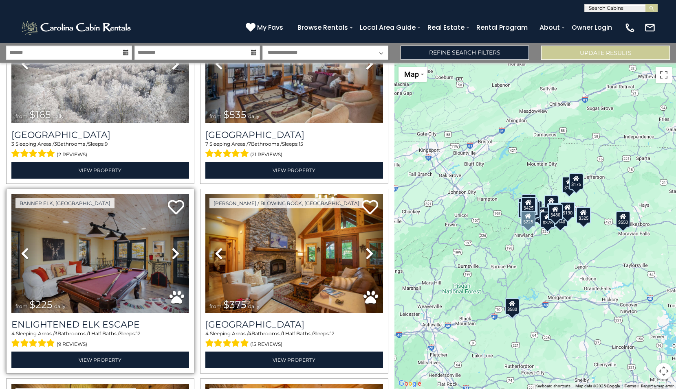
click at [174, 247] on icon at bounding box center [175, 253] width 8 height 13
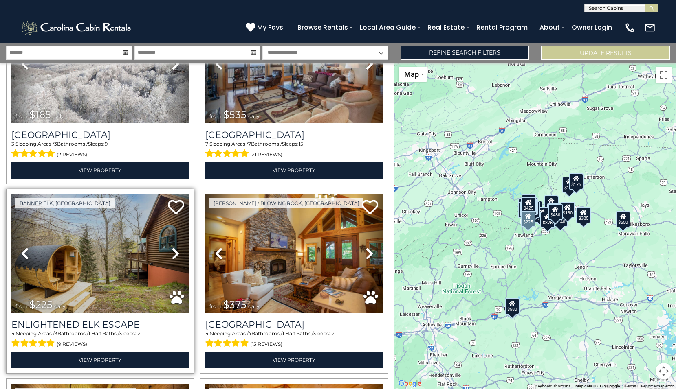
click at [173, 247] on icon at bounding box center [175, 253] width 8 height 13
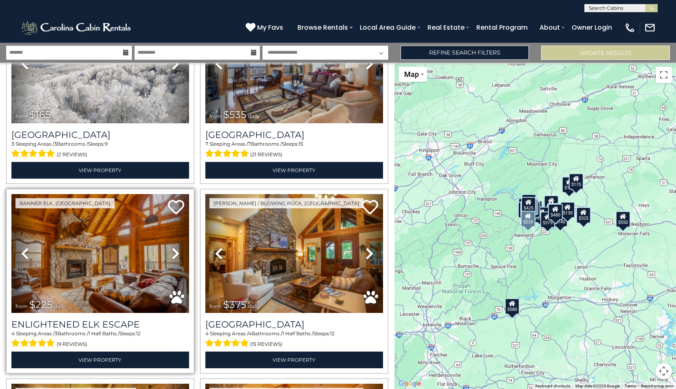
click at [173, 247] on icon at bounding box center [175, 253] width 8 height 13
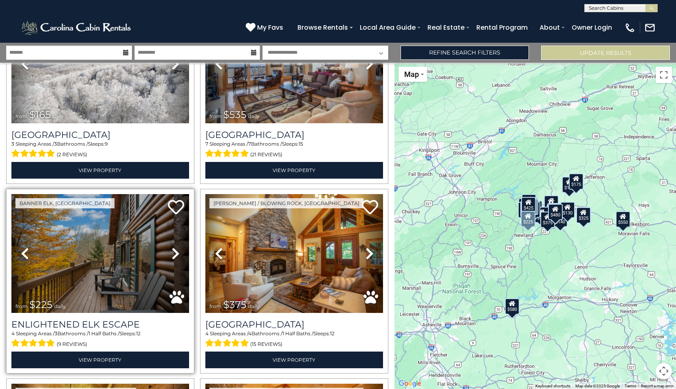
click at [173, 247] on icon at bounding box center [175, 253] width 8 height 13
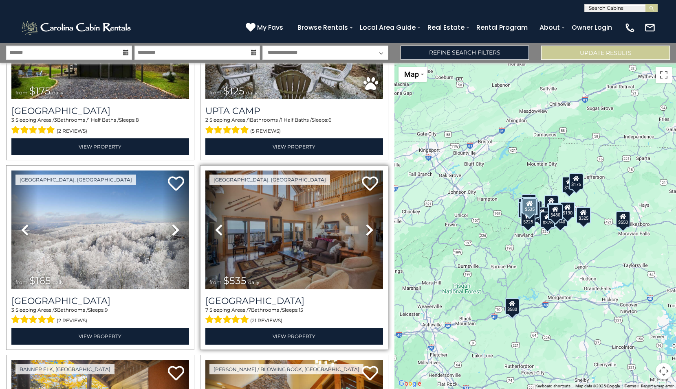
scroll to position [2165, 0]
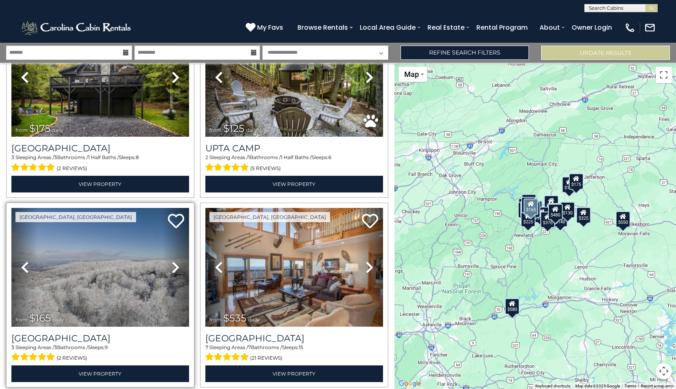
click at [175, 261] on icon at bounding box center [175, 267] width 8 height 13
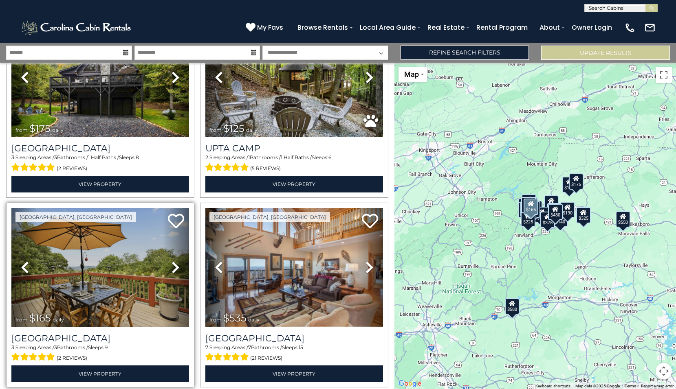
click at [171, 261] on icon at bounding box center [175, 267] width 8 height 13
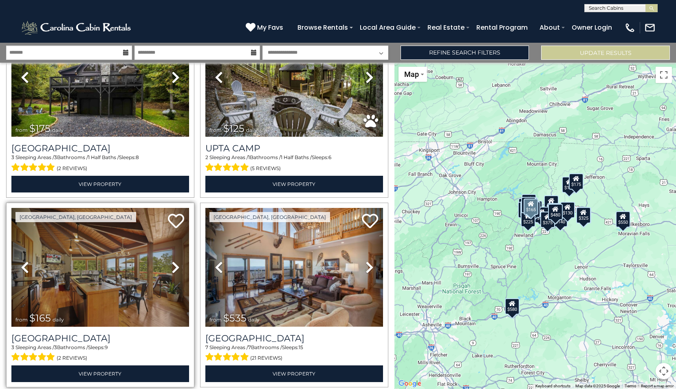
click at [171, 261] on icon at bounding box center [175, 267] width 8 height 13
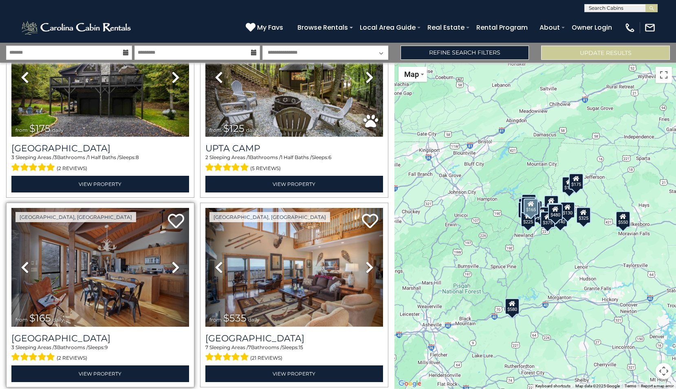
click at [171, 261] on icon at bounding box center [175, 267] width 8 height 13
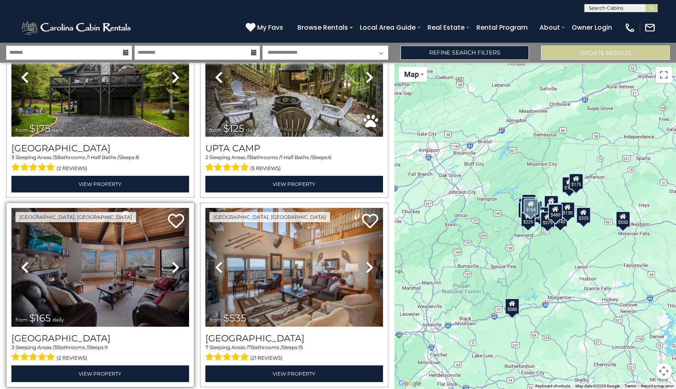
click at [171, 261] on icon at bounding box center [175, 267] width 8 height 13
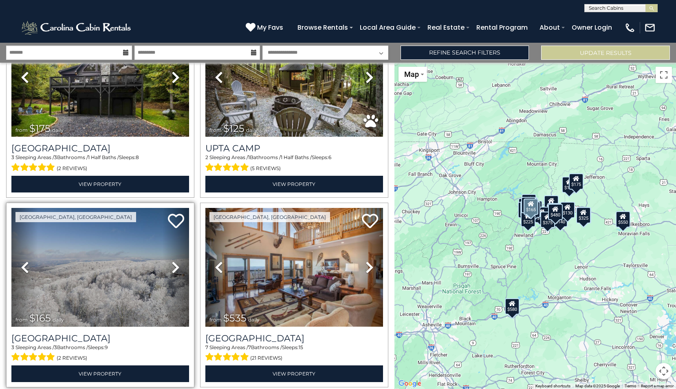
click at [171, 261] on icon at bounding box center [175, 267] width 8 height 13
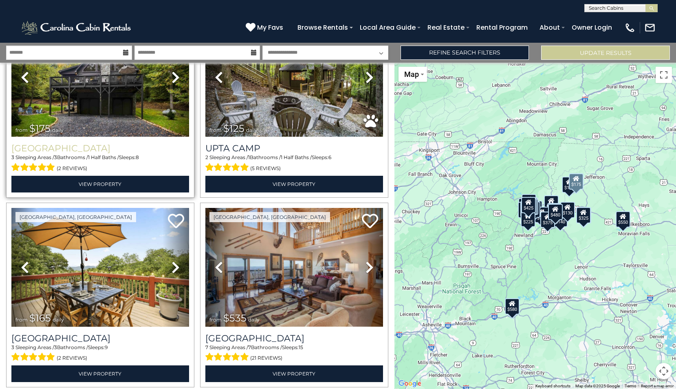
scroll to position [2043, 0]
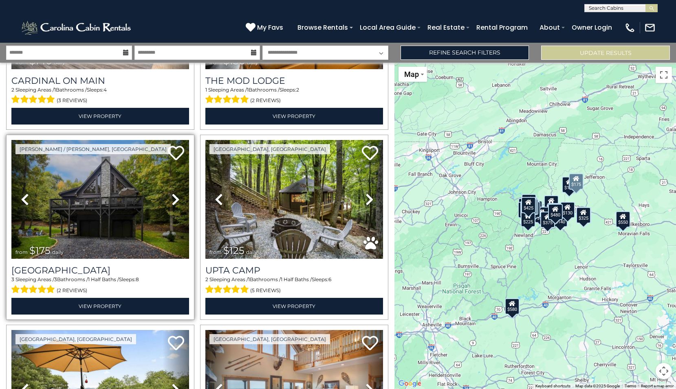
click at [172, 193] on icon at bounding box center [175, 199] width 8 height 13
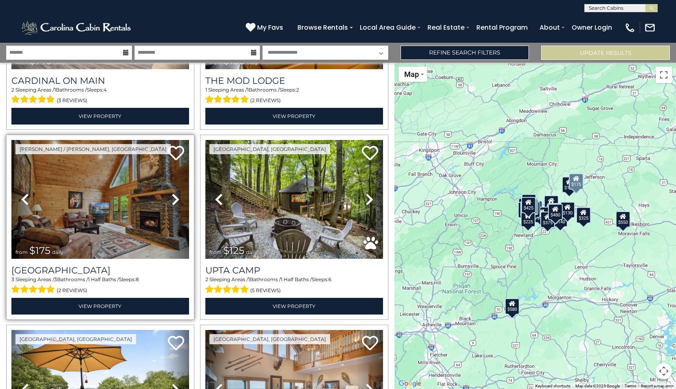
click at [171, 193] on icon at bounding box center [175, 199] width 8 height 13
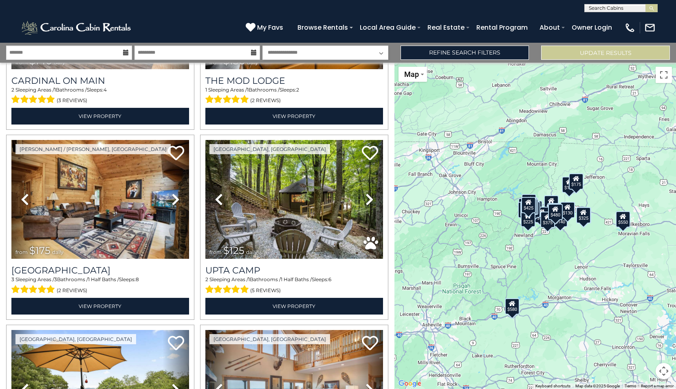
click at [576, 188] on div "$175" at bounding box center [575, 181] width 15 height 16
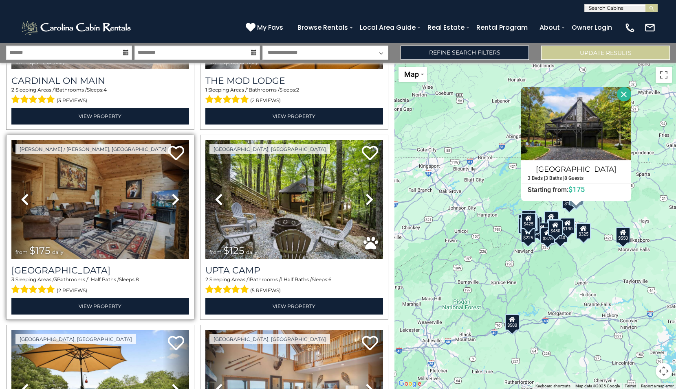
click at [175, 193] on icon at bounding box center [175, 199] width 8 height 13
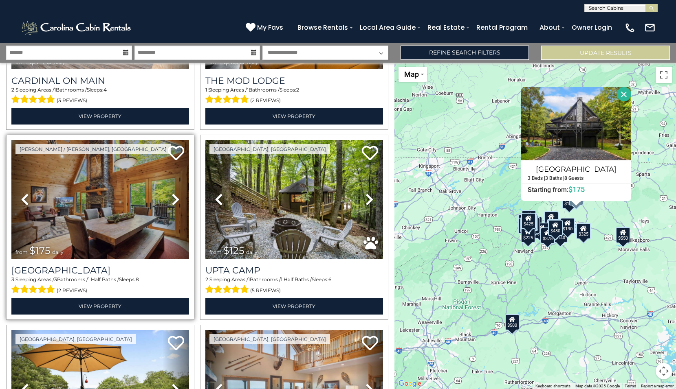
click at [171, 193] on icon at bounding box center [175, 199] width 8 height 13
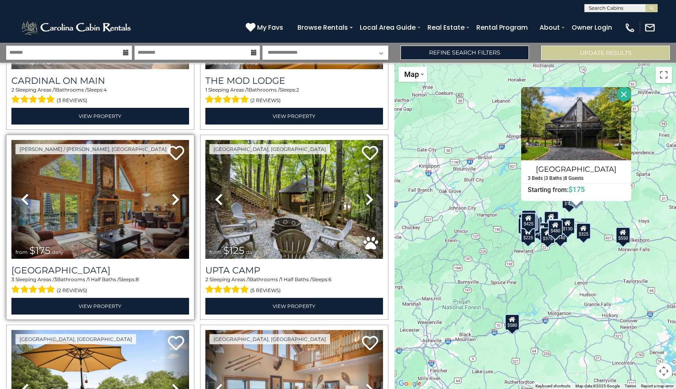
click at [172, 193] on icon at bounding box center [175, 199] width 8 height 13
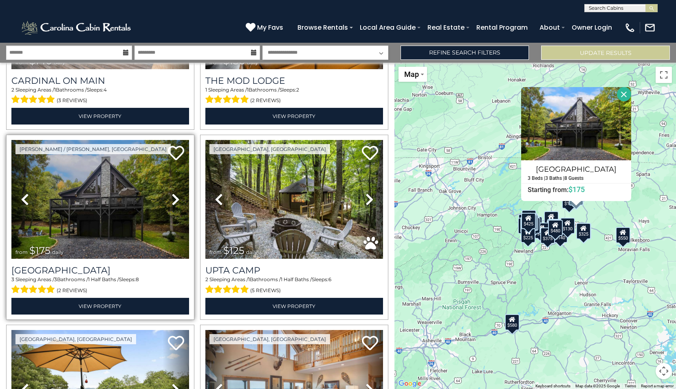
click at [174, 193] on icon at bounding box center [175, 199] width 8 height 13
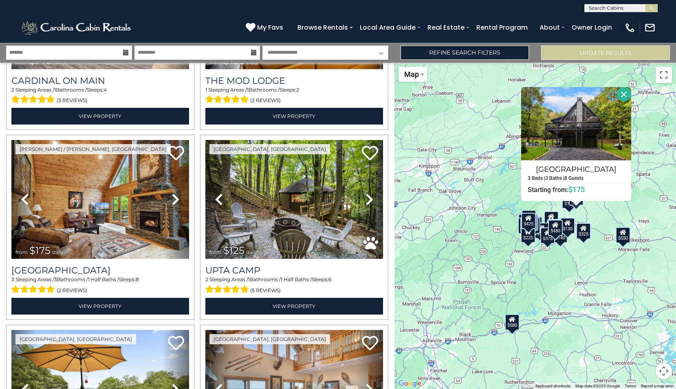
click at [498, 140] on div "$625 $297 $175 $165 $300 $580 $290 $424 $395 $270 $185 $265 $230 $550 $349 $230…" at bounding box center [534, 226] width 281 height 327
click at [622, 94] on button "Close" at bounding box center [623, 94] width 14 height 14
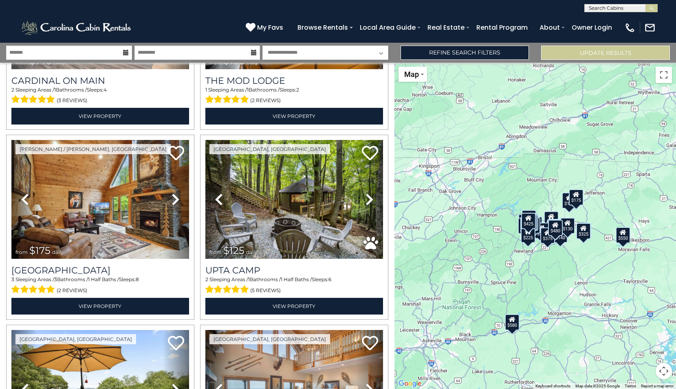
click at [661, 370] on button "Map camera controls" at bounding box center [663, 371] width 16 height 16
click at [645, 369] on button "Zoom out" at bounding box center [643, 371] width 16 height 16
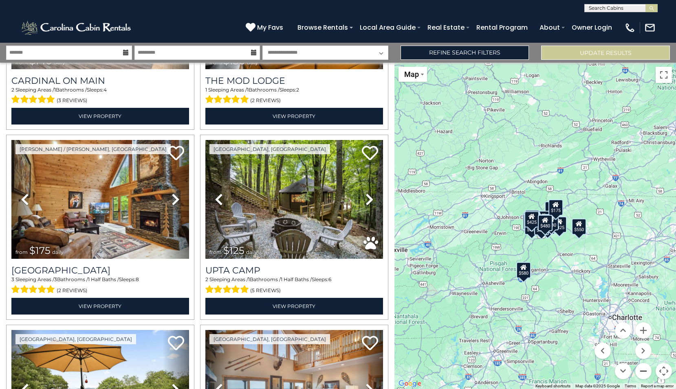
click at [645, 369] on button "Zoom out" at bounding box center [643, 371] width 16 height 16
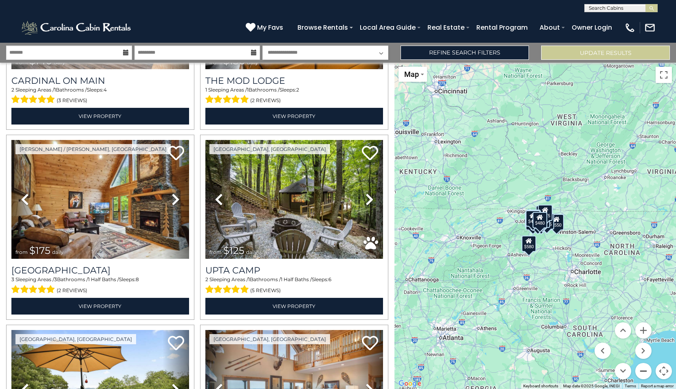
click at [645, 369] on button "Zoom out" at bounding box center [643, 371] width 16 height 16
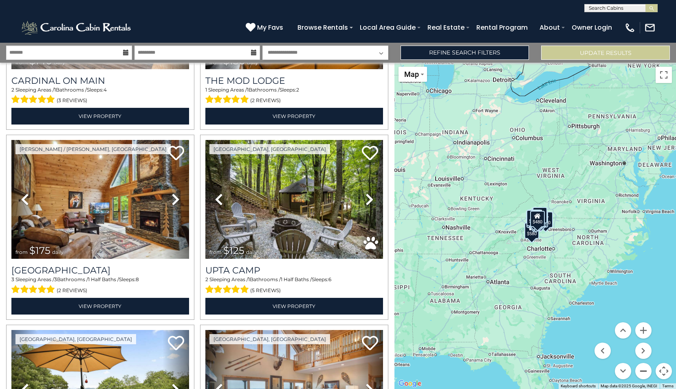
click at [645, 369] on button "Zoom out" at bounding box center [643, 371] width 16 height 16
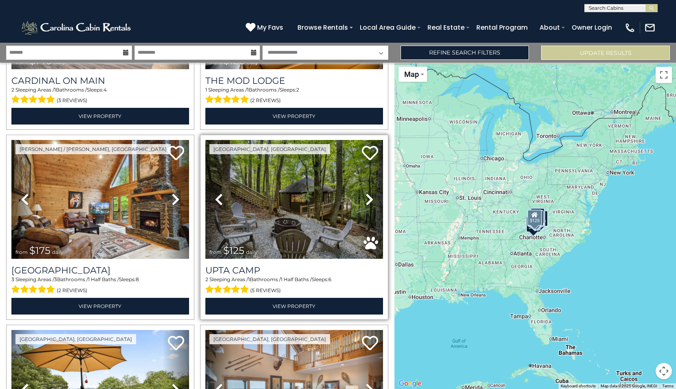
click at [366, 193] on icon at bounding box center [369, 199] width 8 height 13
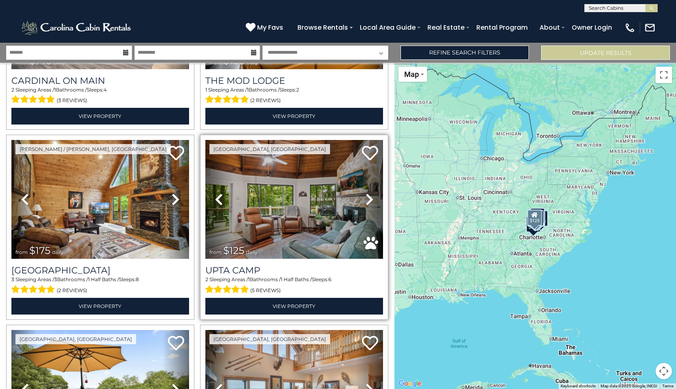
click at [365, 193] on icon at bounding box center [369, 199] width 8 height 13
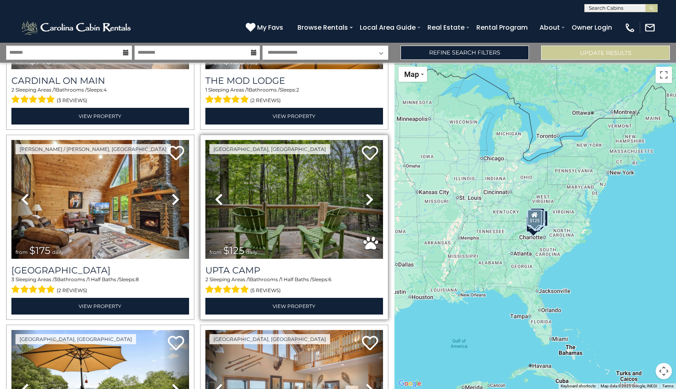
click at [365, 193] on icon at bounding box center [369, 199] width 8 height 13
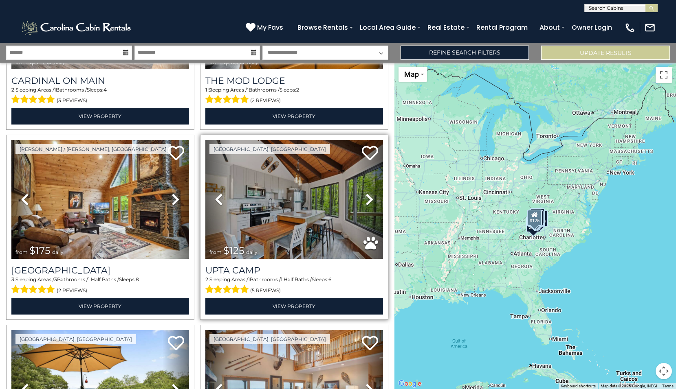
click at [365, 193] on icon at bounding box center [369, 199] width 8 height 13
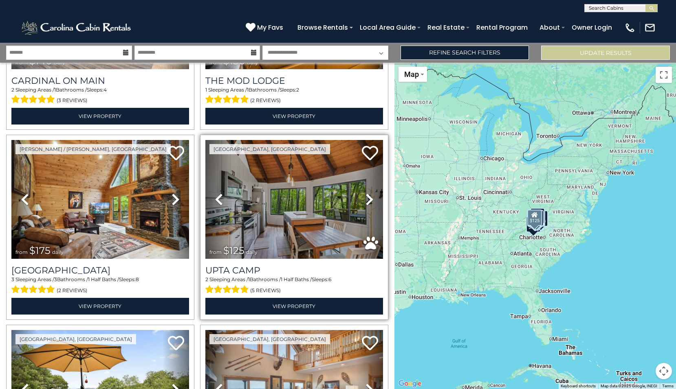
click at [365, 193] on icon at bounding box center [369, 199] width 8 height 13
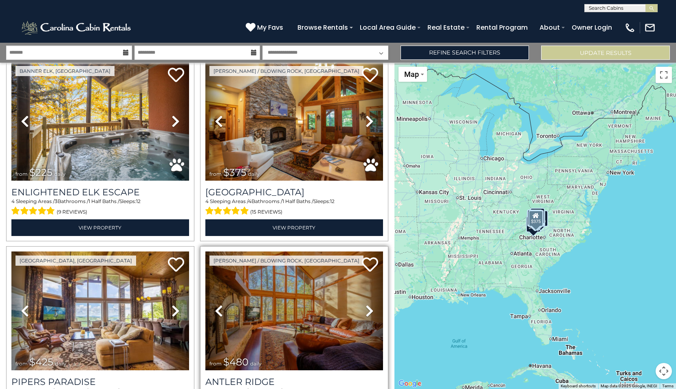
scroll to position [2573, 0]
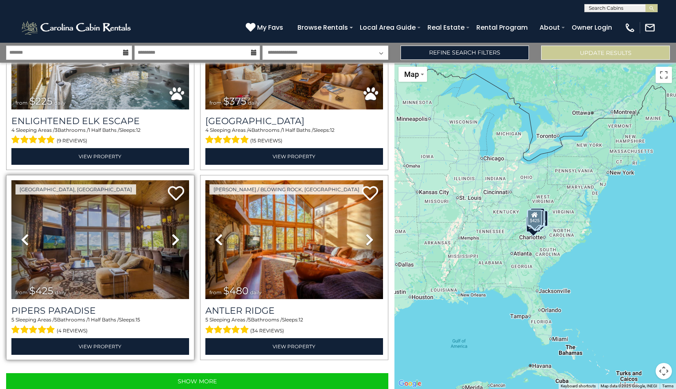
click at [171, 233] on icon at bounding box center [175, 239] width 8 height 13
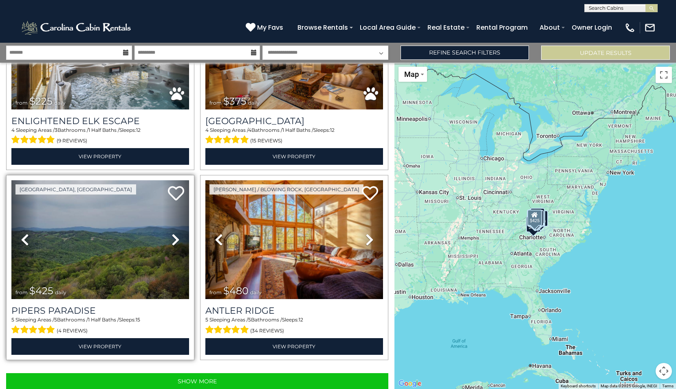
click at [171, 233] on icon at bounding box center [175, 239] width 8 height 13
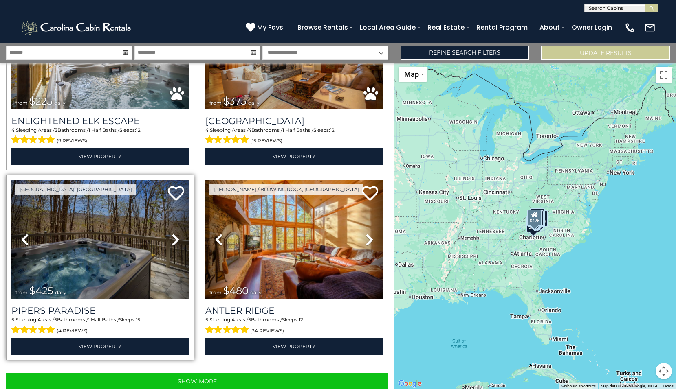
click at [171, 233] on icon at bounding box center [175, 239] width 8 height 13
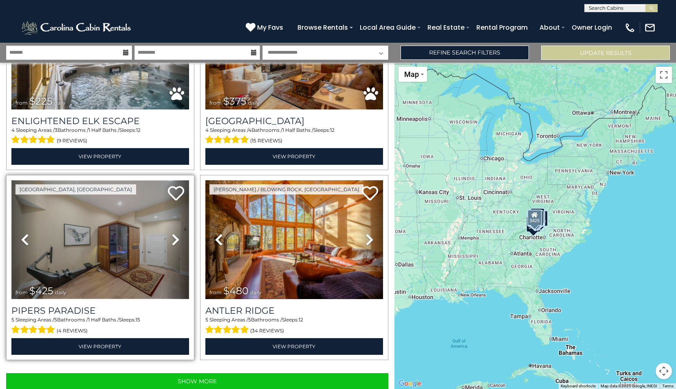
click at [109, 224] on img at bounding box center [100, 239] width 178 height 119
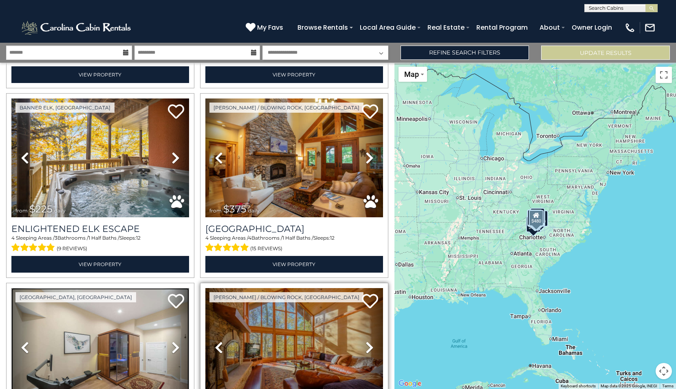
scroll to position [2450, 0]
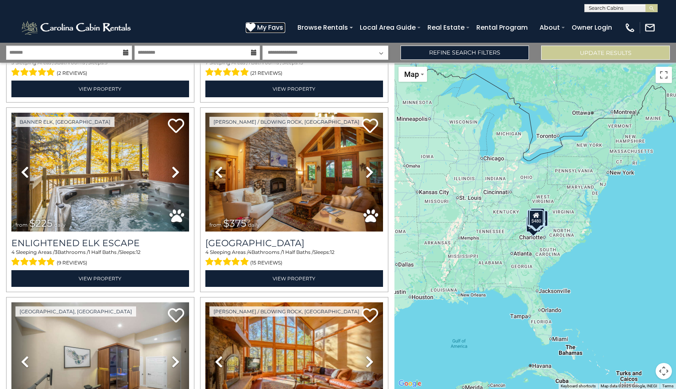
click at [275, 29] on span "My Favs" at bounding box center [270, 27] width 26 height 10
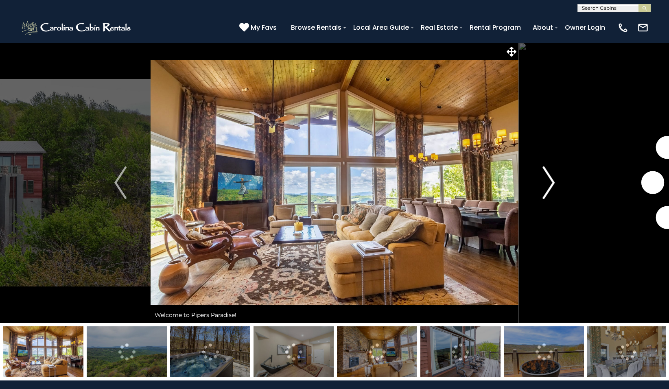
click at [551, 182] on img "Next" at bounding box center [549, 183] width 12 height 33
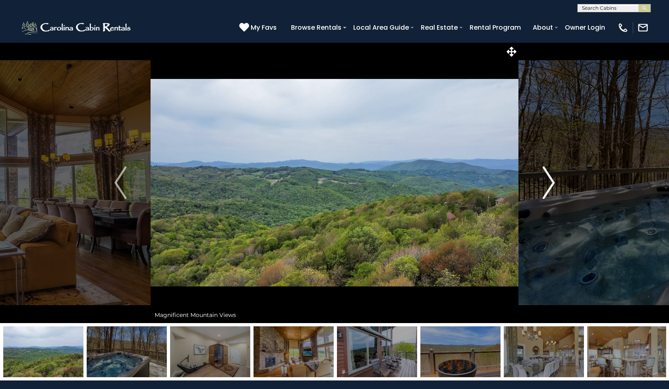
click at [551, 182] on img "Next" at bounding box center [549, 183] width 12 height 33
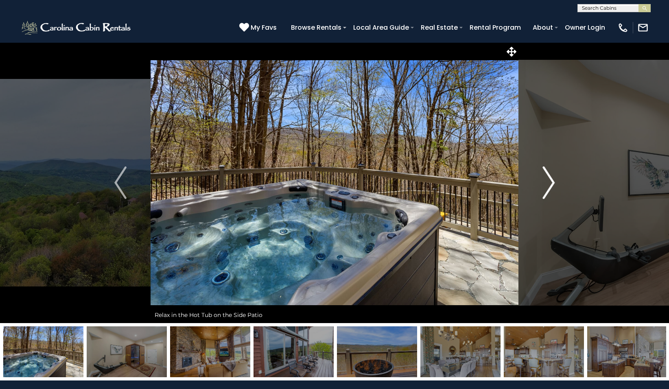
click at [551, 182] on img "Next" at bounding box center [549, 183] width 12 height 33
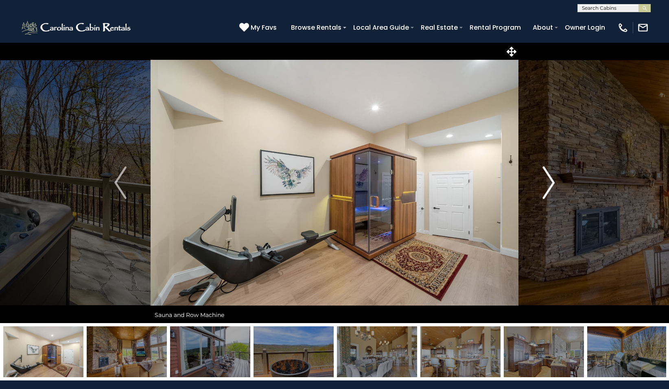
click at [551, 182] on img "Next" at bounding box center [549, 183] width 12 height 33
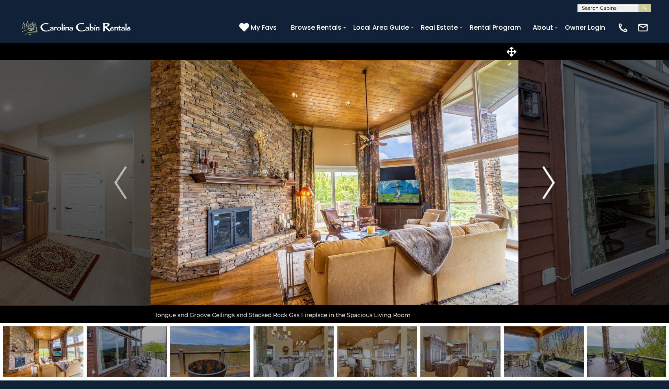
click at [551, 182] on img "Next" at bounding box center [549, 183] width 12 height 33
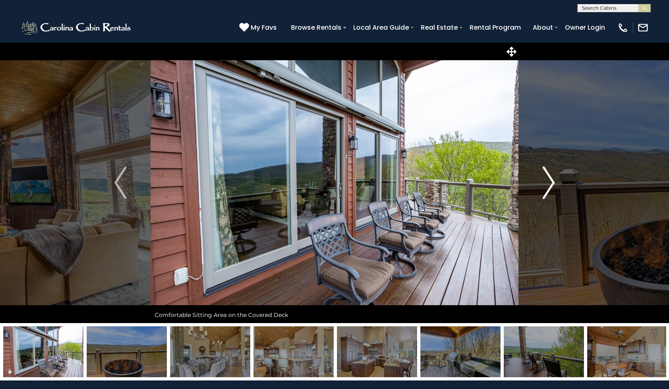
click at [551, 182] on img "Next" at bounding box center [549, 183] width 12 height 33
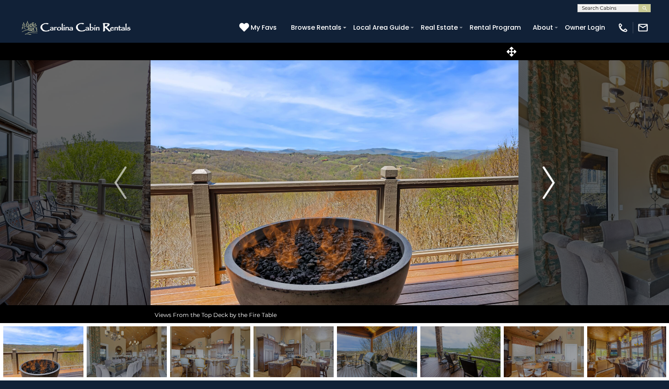
click at [551, 182] on img "Next" at bounding box center [549, 183] width 12 height 33
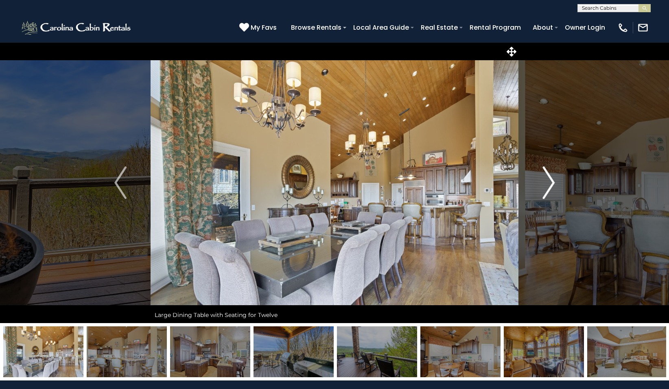
click at [550, 182] on img "Next" at bounding box center [549, 183] width 12 height 33
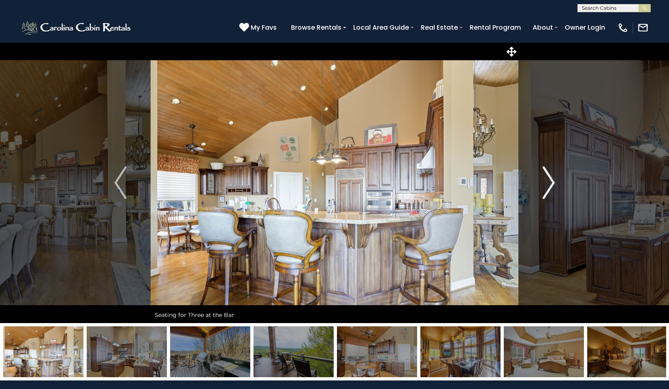
click at [551, 186] on img "Next" at bounding box center [549, 183] width 12 height 33
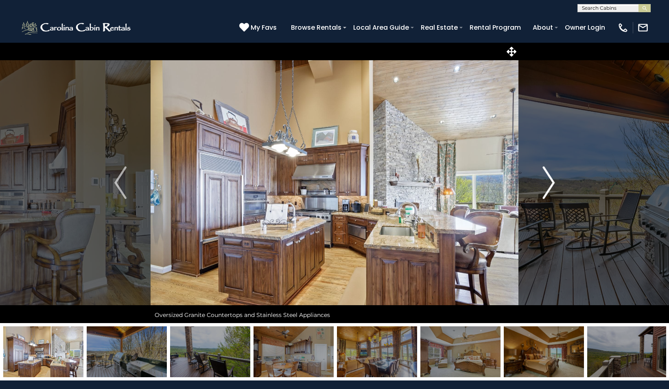
click at [553, 184] on img "Next" at bounding box center [549, 183] width 12 height 33
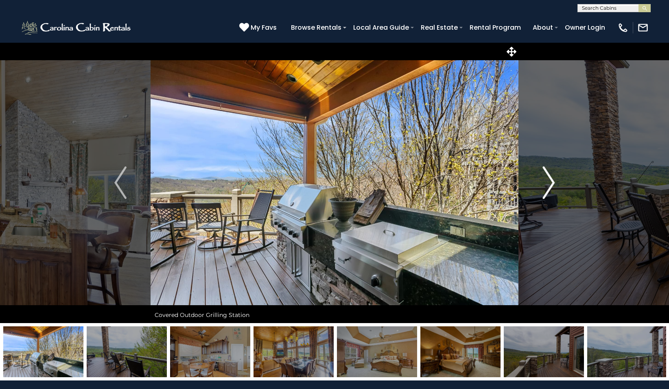
click at [553, 184] on img "Next" at bounding box center [549, 183] width 12 height 33
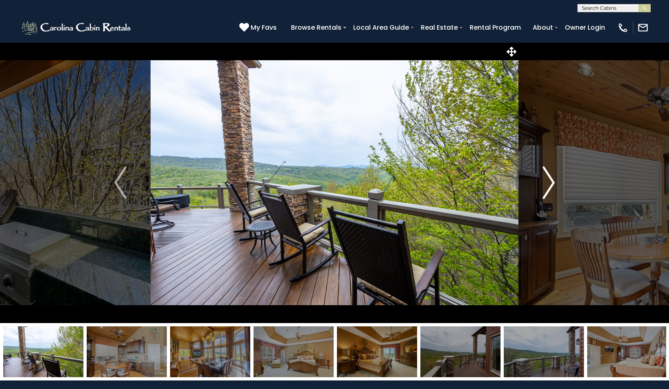
click at [553, 184] on img "Next" at bounding box center [549, 183] width 12 height 33
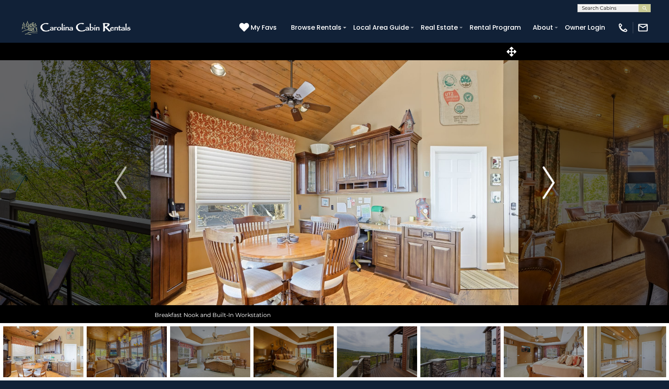
click at [553, 184] on img "Next" at bounding box center [549, 183] width 12 height 33
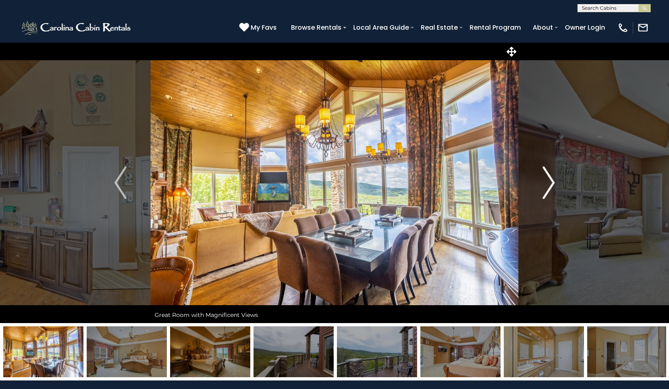
click at [553, 184] on img "Next" at bounding box center [549, 183] width 12 height 33
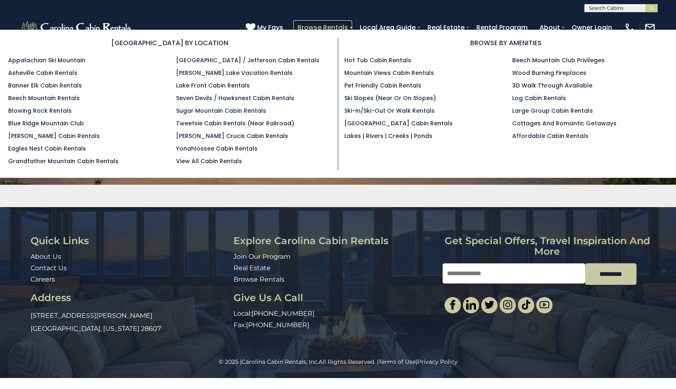
click at [342, 24] on link "Browse Rentals" at bounding box center [322, 27] width 59 height 14
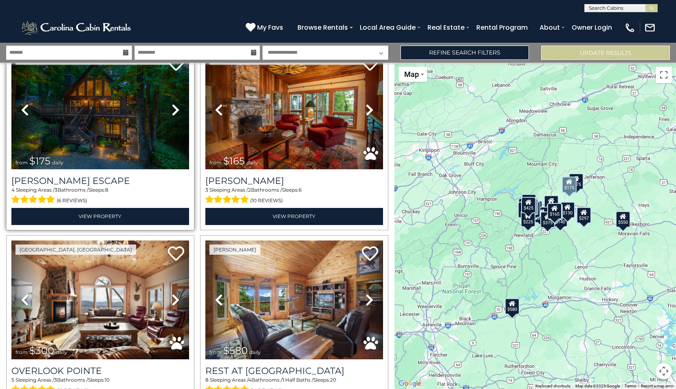
scroll to position [244, 0]
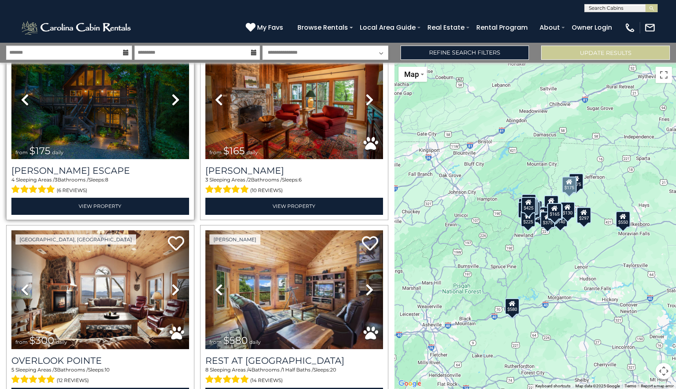
click at [173, 93] on icon at bounding box center [175, 99] width 8 height 13
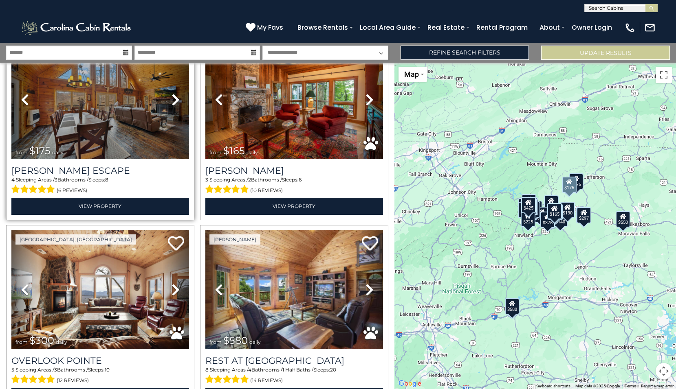
click at [173, 99] on icon at bounding box center [175, 99] width 8 height 13
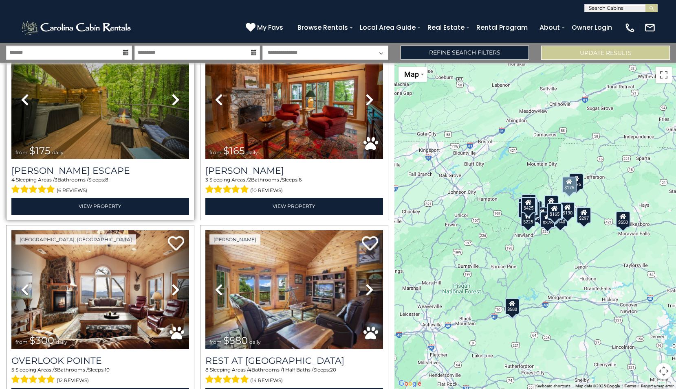
click at [173, 98] on icon at bounding box center [175, 99] width 8 height 13
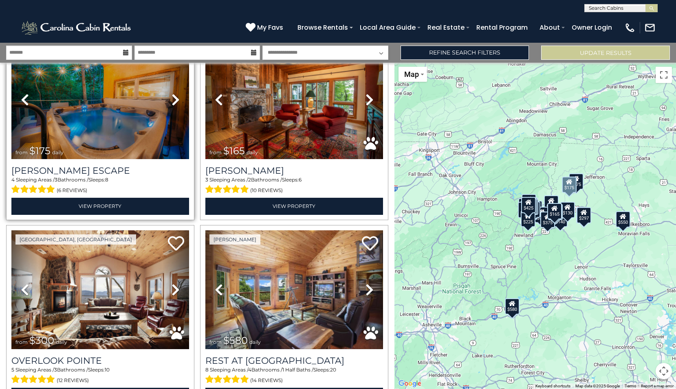
click at [173, 98] on icon at bounding box center [175, 99] width 8 height 13
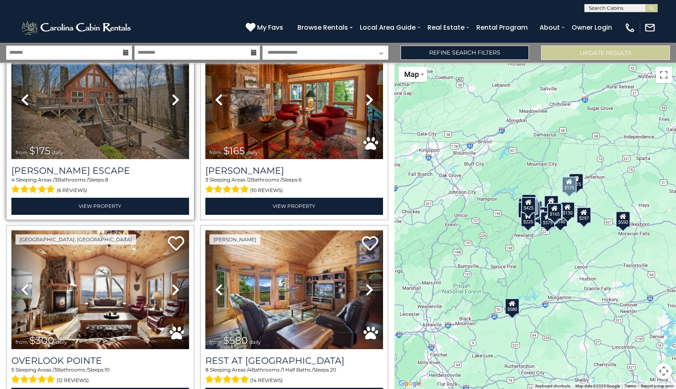
click at [173, 98] on icon at bounding box center [175, 99] width 8 height 13
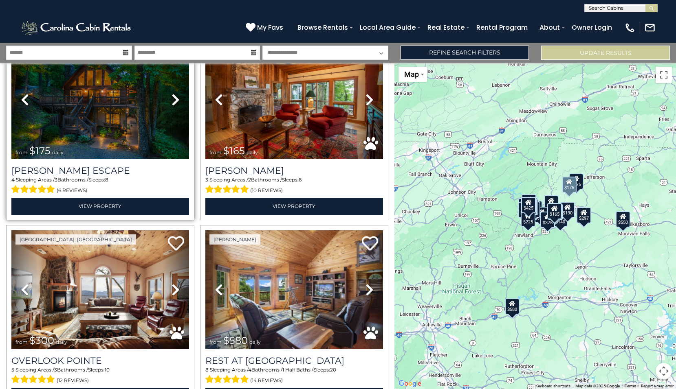
click at [173, 98] on icon at bounding box center [175, 99] width 8 height 13
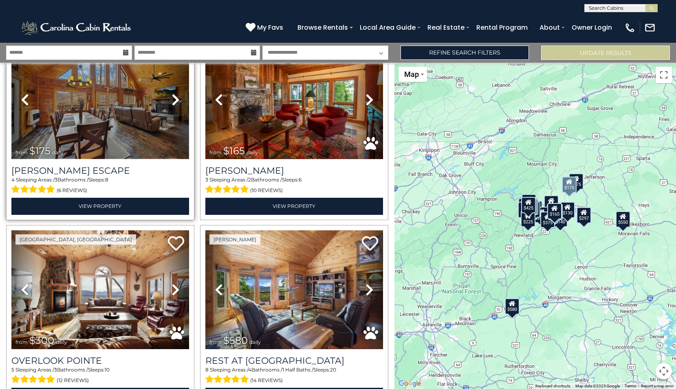
click at [94, 136] on img at bounding box center [100, 99] width 178 height 119
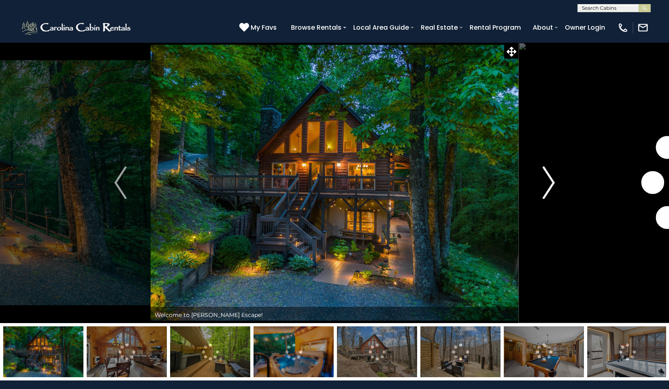
click at [551, 182] on img "Next" at bounding box center [549, 183] width 12 height 33
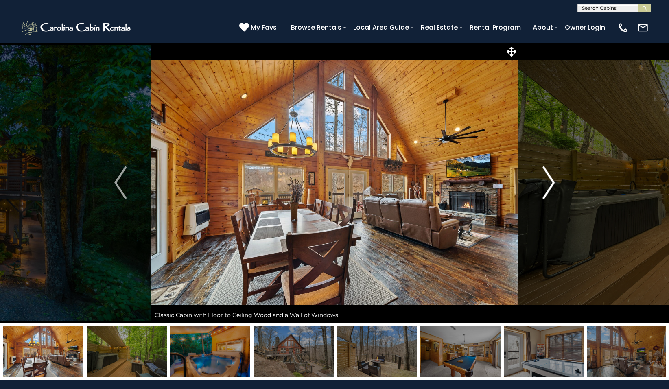
click at [551, 183] on img "Next" at bounding box center [549, 183] width 12 height 33
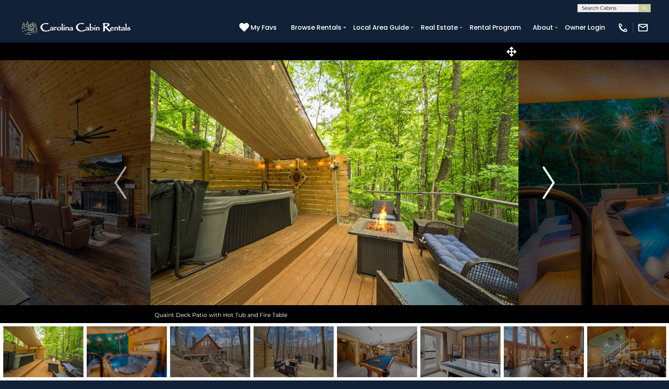
click at [551, 183] on img "Next" at bounding box center [549, 183] width 12 height 33
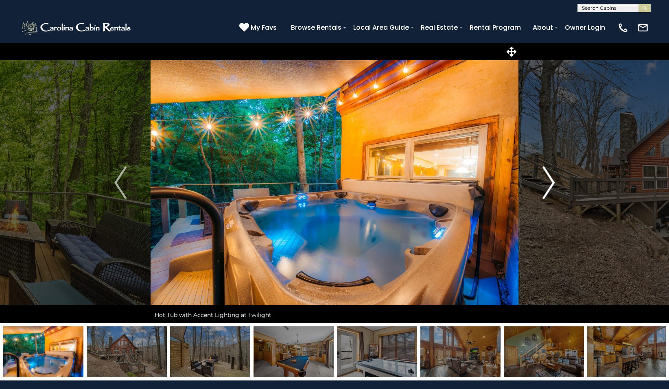
click at [550, 184] on img "Next" at bounding box center [549, 183] width 12 height 33
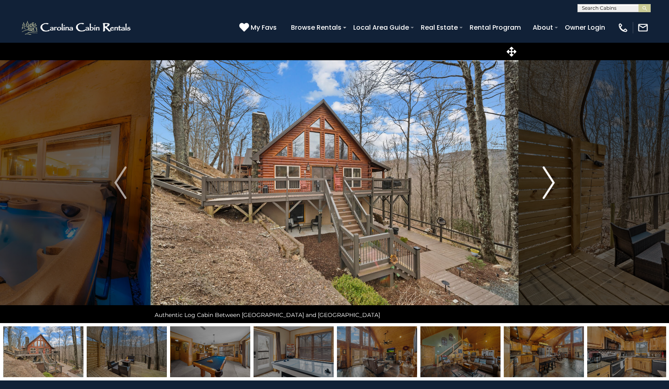
click at [550, 184] on img "Next" at bounding box center [549, 183] width 12 height 33
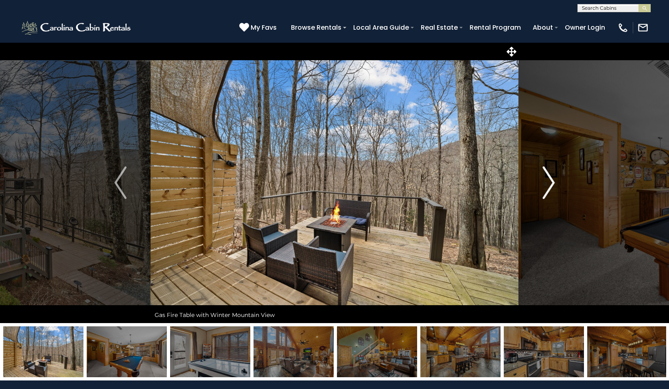
click at [550, 184] on img "Next" at bounding box center [549, 183] width 12 height 33
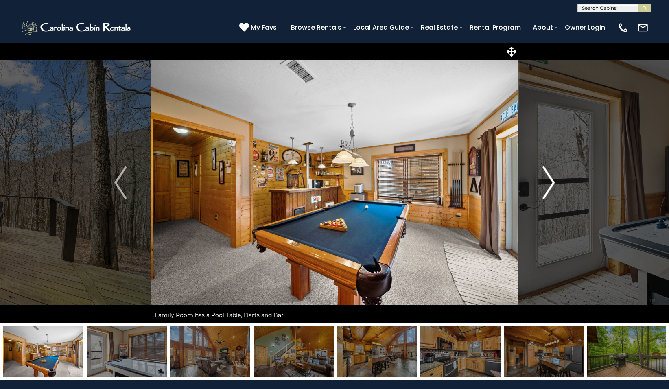
click at [550, 184] on img "Next" at bounding box center [549, 183] width 12 height 33
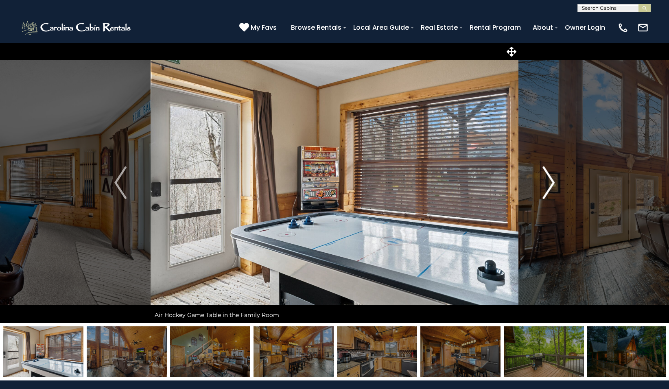
click at [550, 184] on img "Next" at bounding box center [549, 183] width 12 height 33
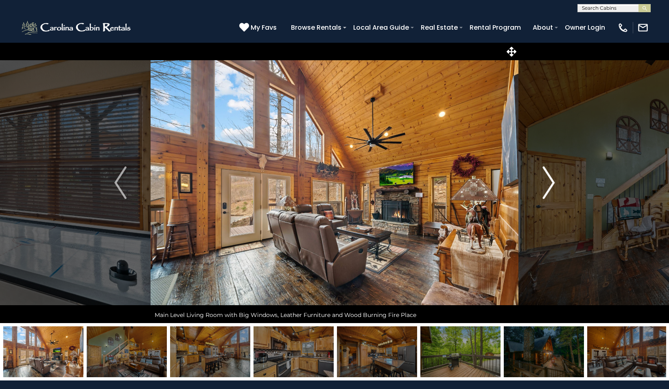
click at [550, 184] on img "Next" at bounding box center [549, 183] width 12 height 33
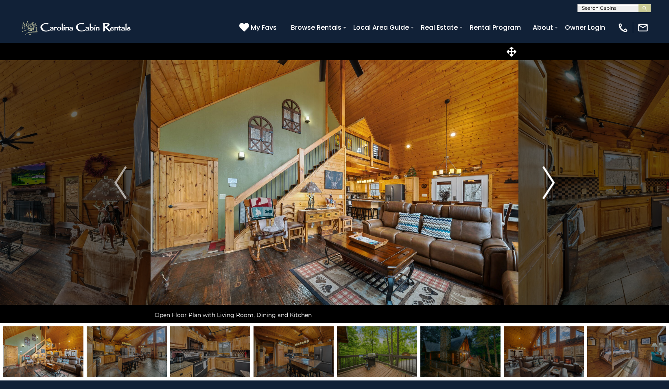
click at [550, 184] on img "Next" at bounding box center [549, 183] width 12 height 33
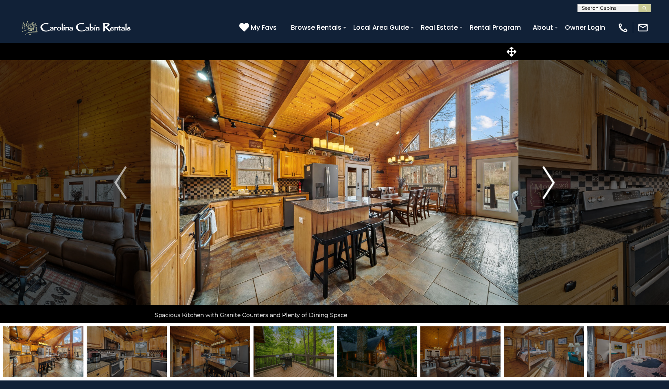
click at [550, 184] on img "Next" at bounding box center [549, 183] width 12 height 33
